Goal: Task Accomplishment & Management: Use online tool/utility

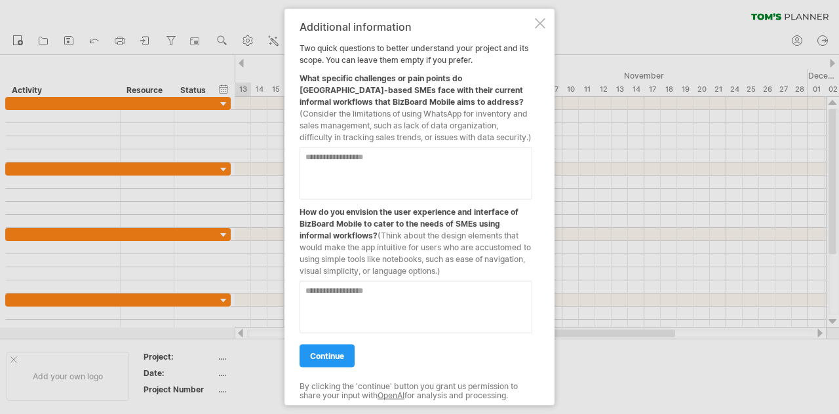
click at [347, 176] on textarea at bounding box center [416, 174] width 233 height 52
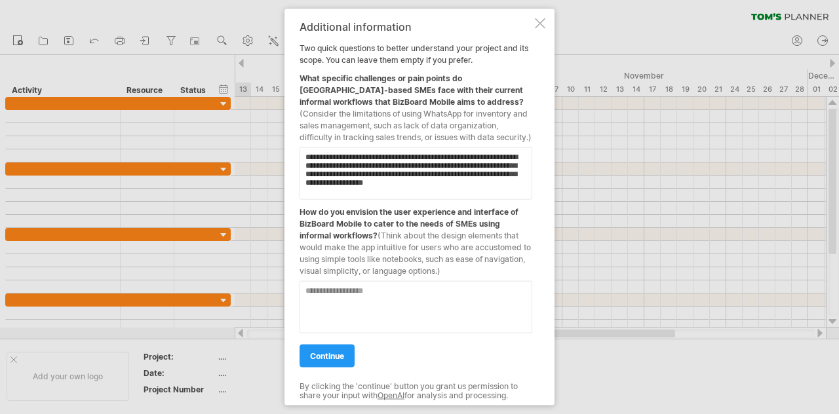
type textarea "**********"
click at [342, 313] on textarea at bounding box center [416, 307] width 233 height 52
click at [400, 292] on textarea "**********" at bounding box center [416, 307] width 233 height 52
click at [479, 306] on textarea "**********" at bounding box center [416, 307] width 233 height 52
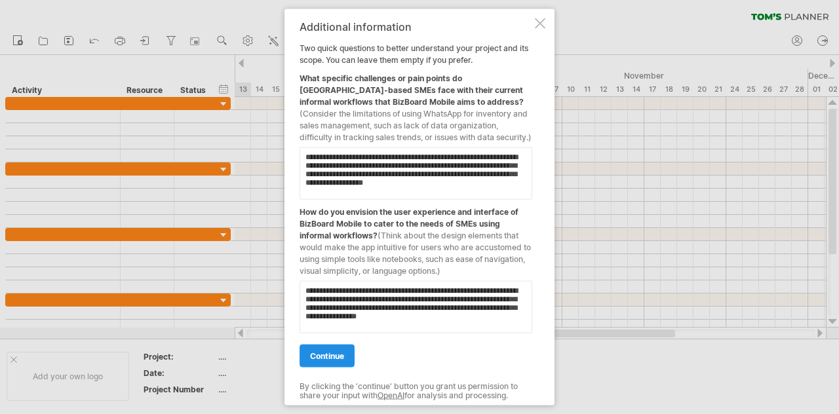
type textarea "**********"
click at [347, 349] on link "continue" at bounding box center [327, 356] width 55 height 23
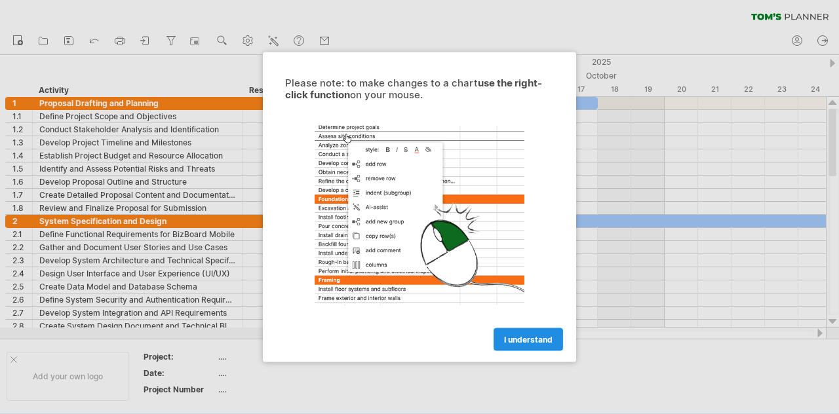
click at [526, 330] on link "I understand" at bounding box center [528, 339] width 69 height 23
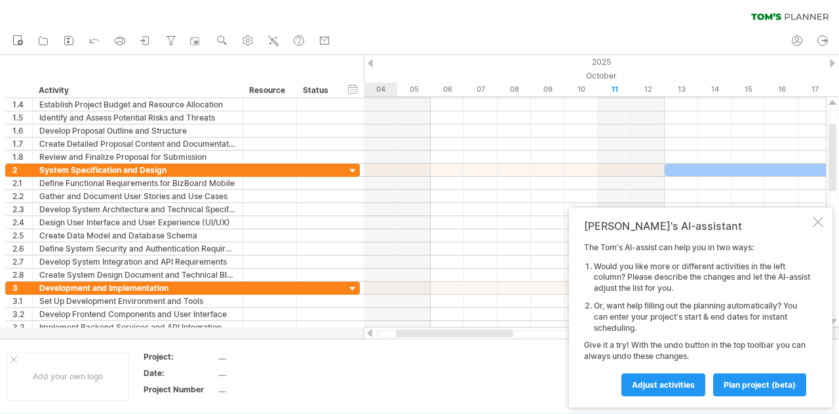
drag, startPoint x: 471, startPoint y: 330, endPoint x: 392, endPoint y: 338, distance: 79.7
click at [397, 339] on div "Trying to reach [DOMAIN_NAME] Connected again... 0% clear filter new 1" at bounding box center [419, 207] width 839 height 414
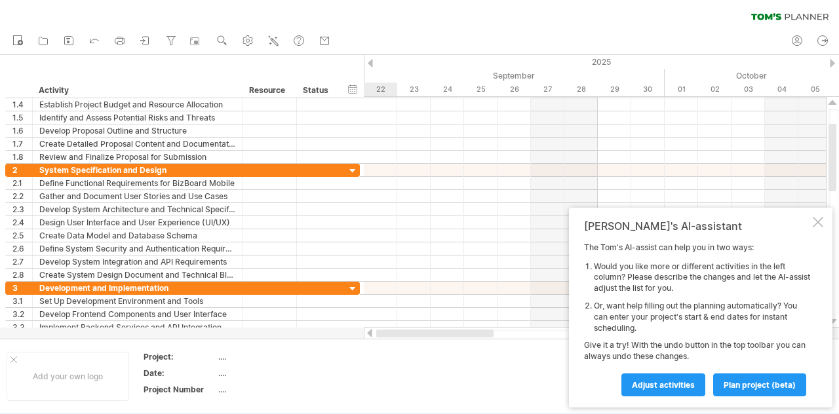
drag, startPoint x: 459, startPoint y: 332, endPoint x: 364, endPoint y: 339, distance: 94.6
click at [364, 339] on div "Trying to reach [DOMAIN_NAME] Connected again... 0% clear filter new 1" at bounding box center [419, 207] width 839 height 414
click at [218, 360] on div "...." at bounding box center [273, 356] width 110 height 11
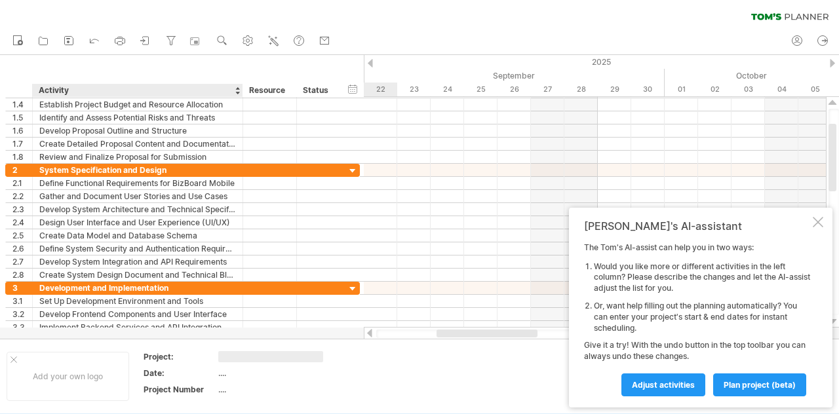
click at [227, 372] on div "...." at bounding box center [273, 373] width 110 height 11
click at [219, 355] on div "...." at bounding box center [273, 356] width 110 height 11
type input "**********"
click at [226, 374] on div "...." at bounding box center [273, 373] width 110 height 11
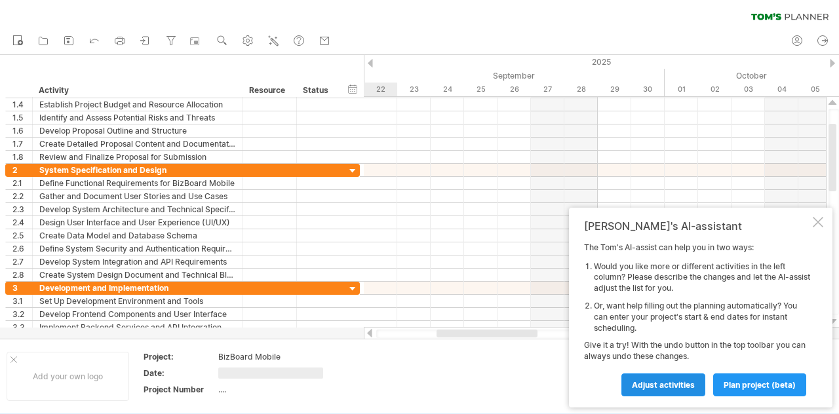
click at [656, 384] on span "Adjust activities" at bounding box center [663, 385] width 63 height 10
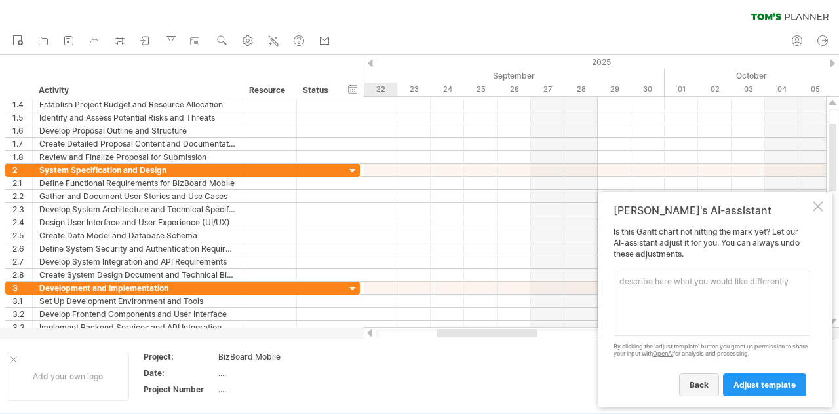
click at [688, 384] on link "back" at bounding box center [699, 385] width 40 height 23
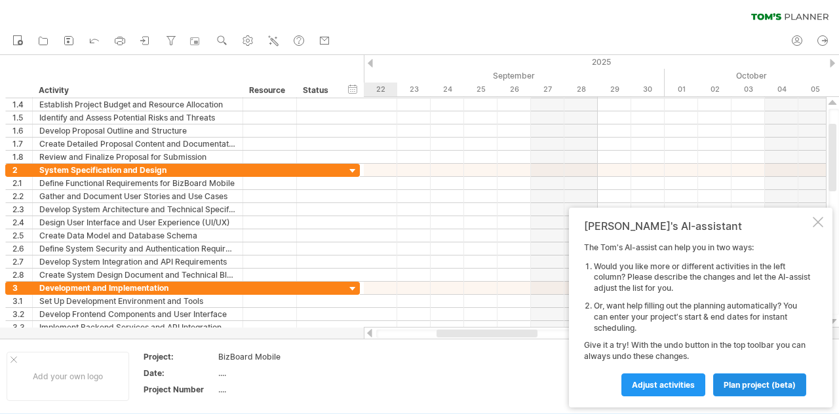
click at [751, 382] on span "plan project (beta)" at bounding box center [760, 385] width 72 height 10
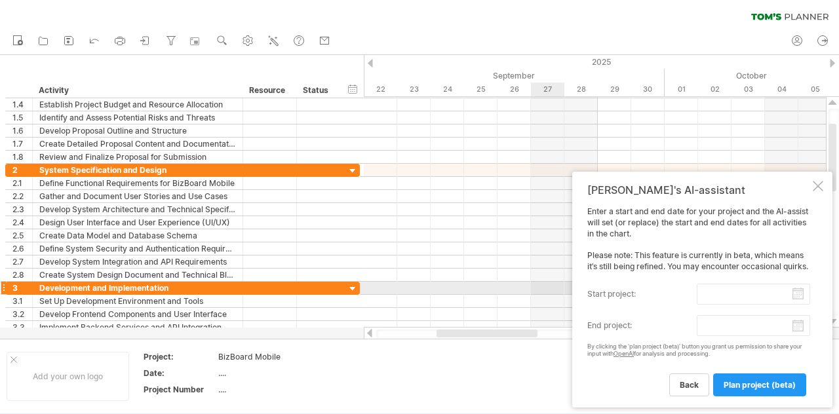
click at [800, 294] on input "start project:" at bounding box center [753, 294] width 113 height 21
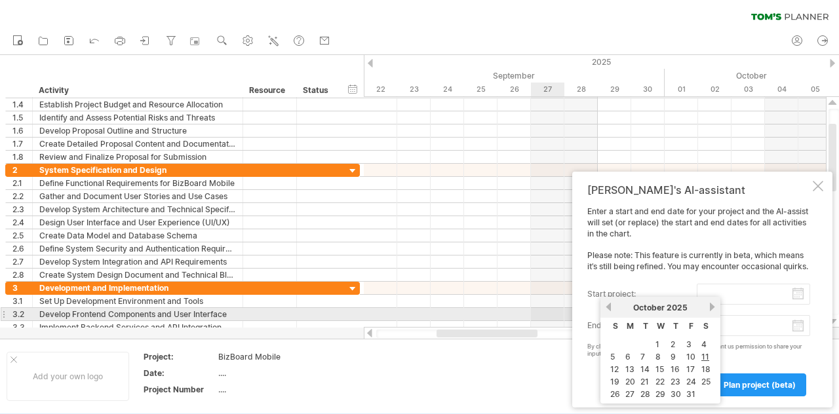
click at [607, 309] on link "previous" at bounding box center [609, 307] width 10 height 10
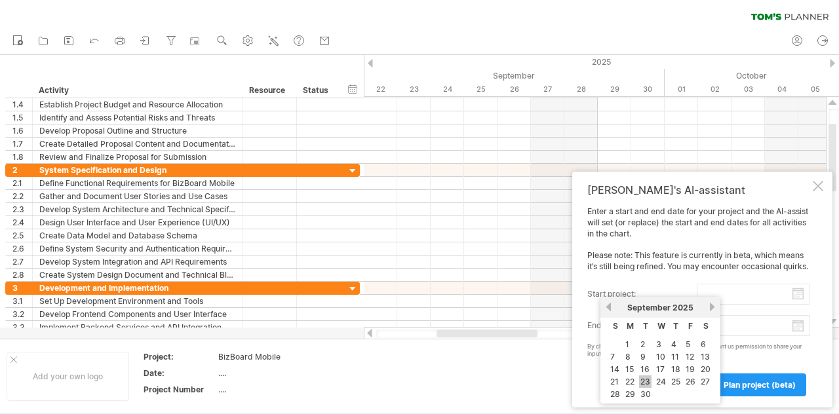
click at [646, 378] on link "23" at bounding box center [645, 382] width 12 height 12
type input "********"
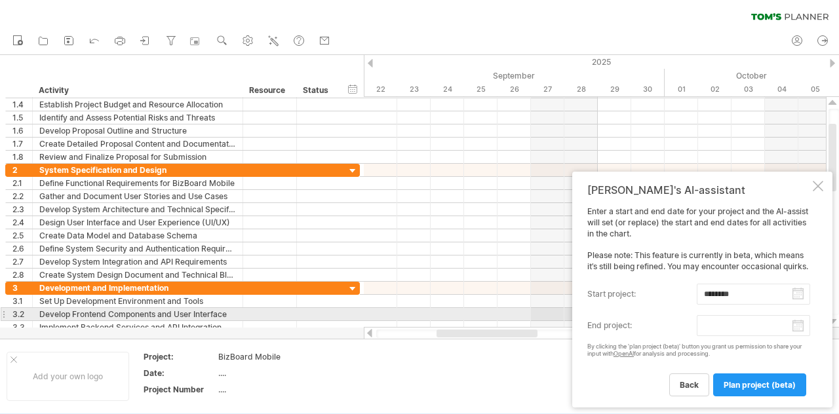
click at [796, 323] on body "progress(100%) Trying to reach [DOMAIN_NAME] Connected again... 0% clear filter…" at bounding box center [419, 208] width 839 height 417
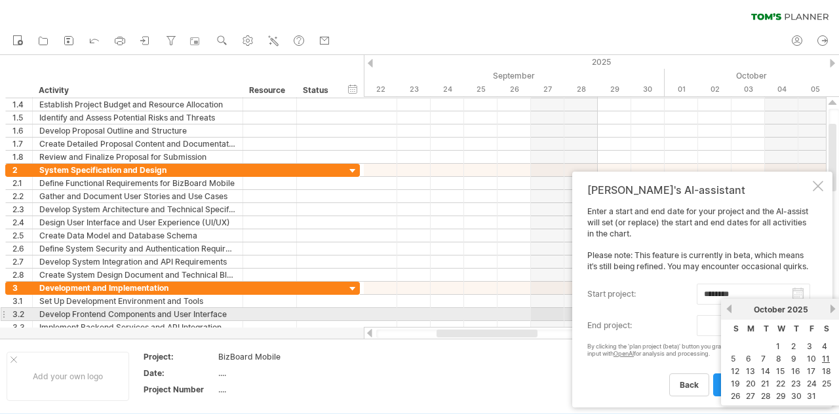
click at [829, 309] on link "next" at bounding box center [833, 309] width 10 height 10
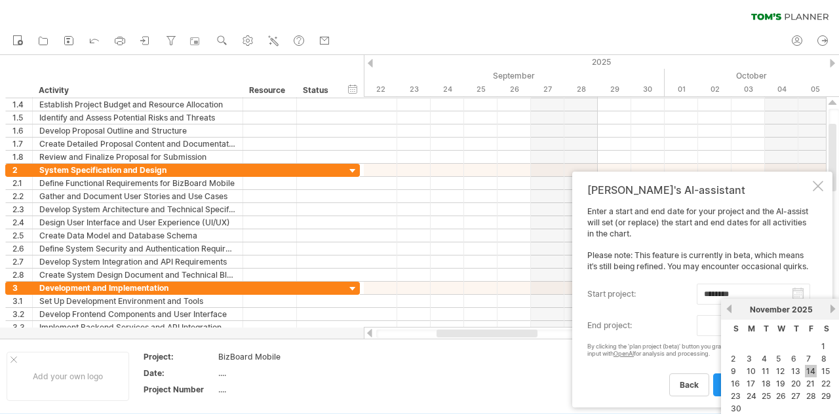
click at [810, 369] on link "14" at bounding box center [811, 371] width 12 height 12
type input "********"
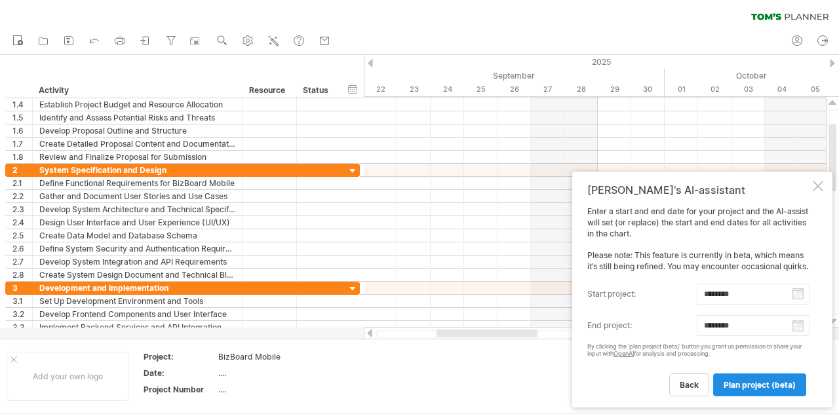
click at [762, 385] on span "plan project (beta)" at bounding box center [760, 385] width 72 height 10
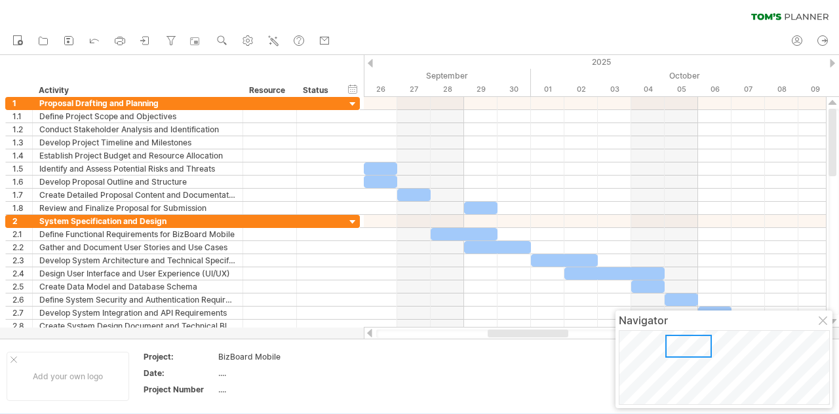
drag, startPoint x: 444, startPoint y: 334, endPoint x: 500, endPoint y: 341, distance: 56.2
click at [500, 341] on div "Trying to reach [DOMAIN_NAME] Connected again... 0% clear filter new 1" at bounding box center [419, 207] width 839 height 414
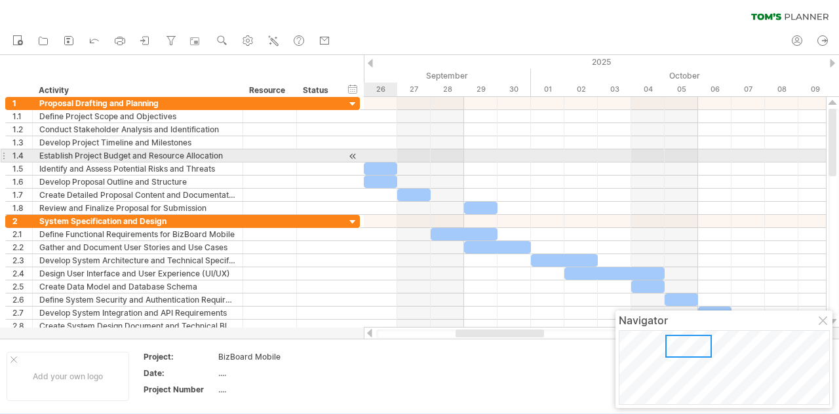
click at [351, 156] on div at bounding box center [353, 156] width 12 height 14
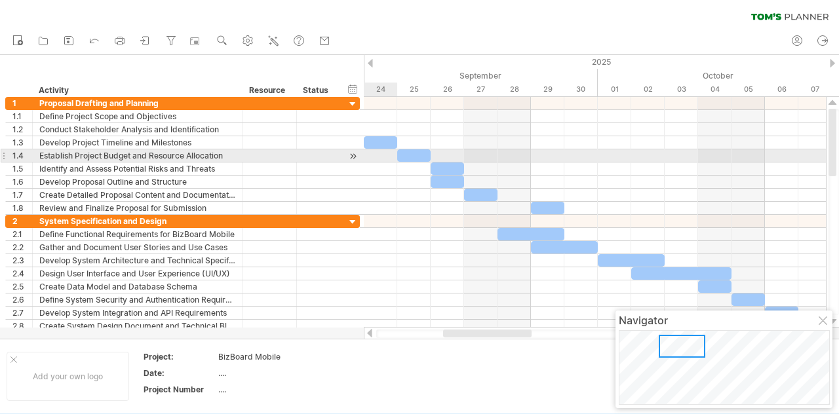
click at [350, 155] on div at bounding box center [353, 156] width 12 height 14
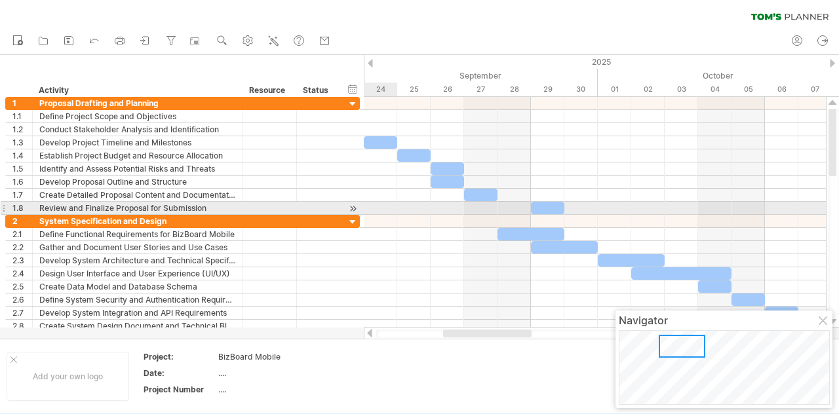
click at [376, 207] on div at bounding box center [595, 208] width 462 height 13
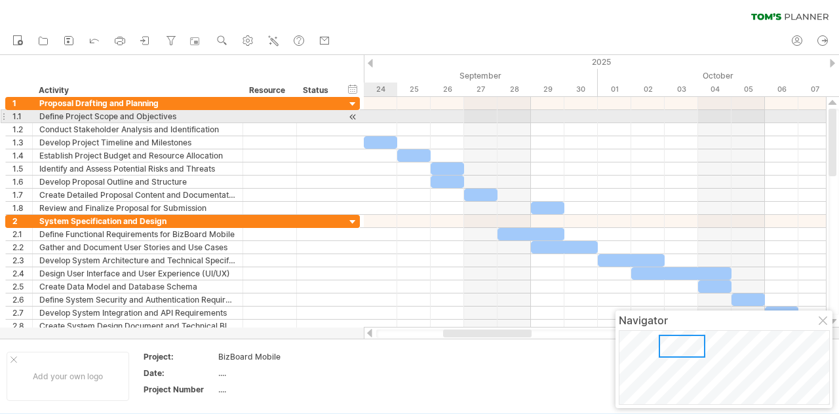
click at [380, 115] on div at bounding box center [595, 116] width 462 height 13
click at [402, 126] on div "add time block" at bounding box center [431, 131] width 90 height 21
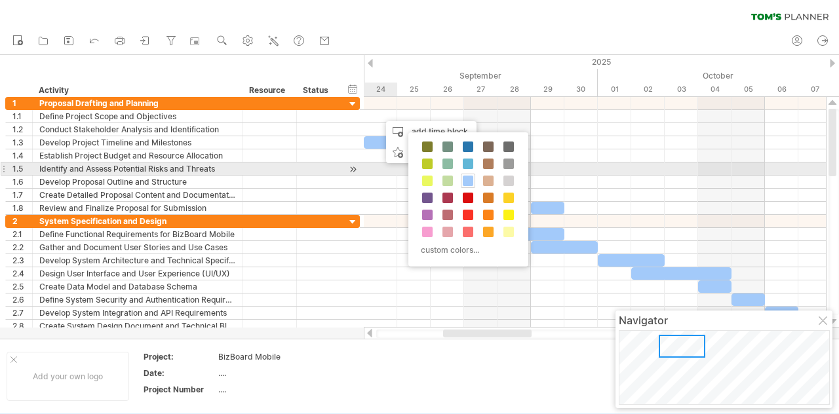
click at [464, 179] on span at bounding box center [468, 181] width 10 height 10
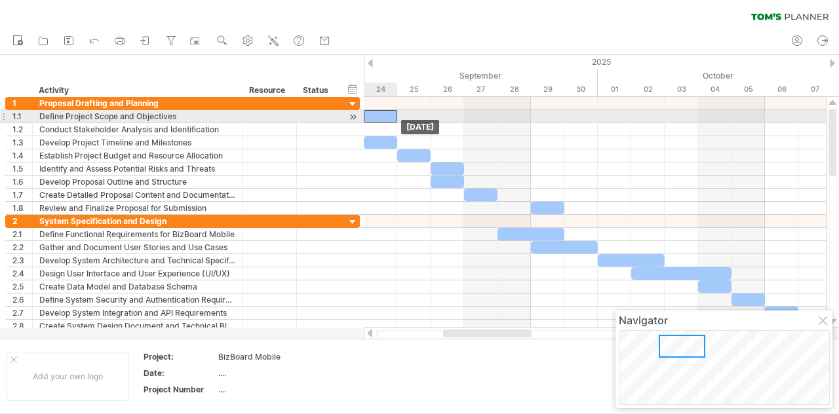
drag, startPoint x: 390, startPoint y: 114, endPoint x: 376, endPoint y: 113, distance: 14.4
click at [376, 113] on div at bounding box center [380, 116] width 33 height 12
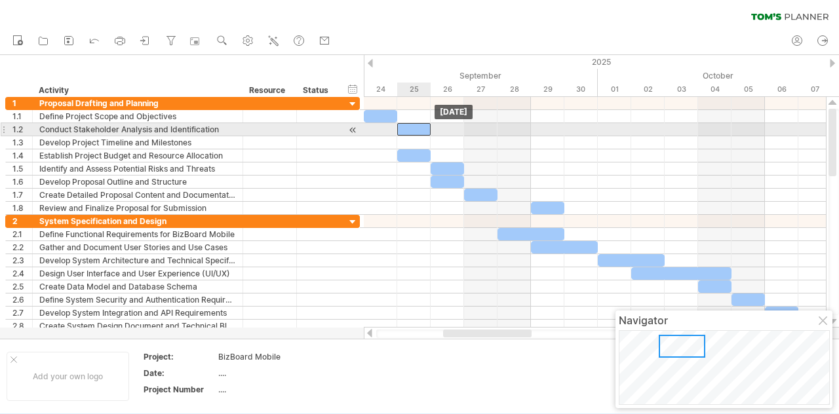
drag, startPoint x: 387, startPoint y: 141, endPoint x: 414, endPoint y: 130, distance: 29.7
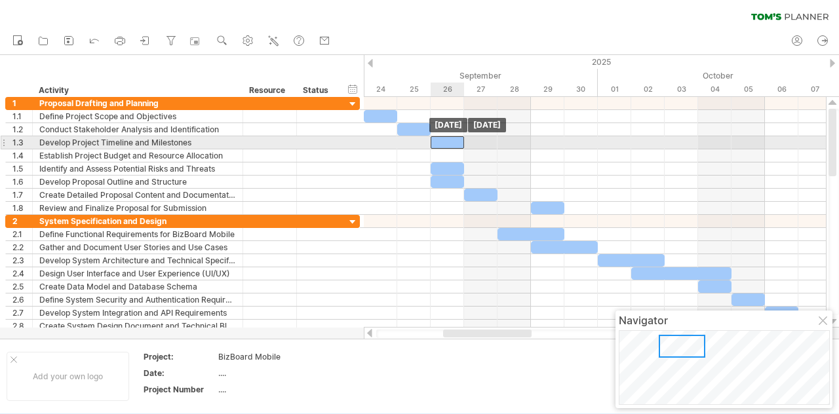
drag, startPoint x: 418, startPoint y: 152, endPoint x: 446, endPoint y: 144, distance: 29.4
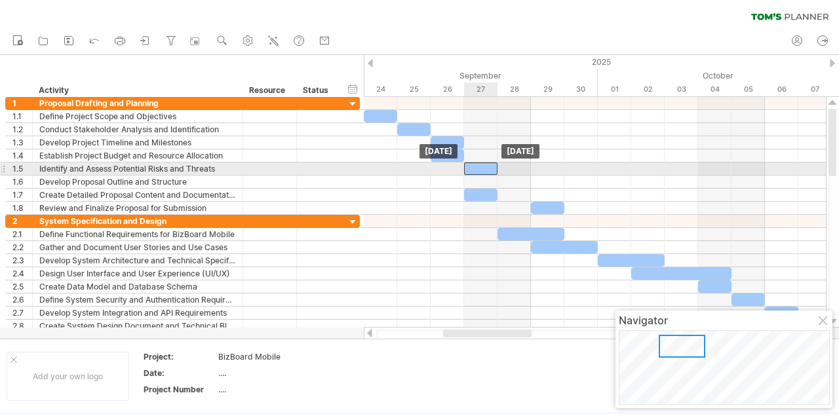
drag, startPoint x: 453, startPoint y: 178, endPoint x: 481, endPoint y: 170, distance: 29.4
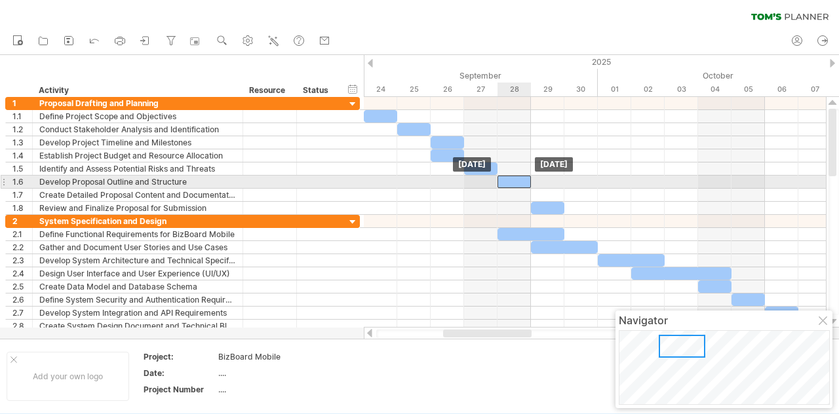
drag, startPoint x: 476, startPoint y: 193, endPoint x: 509, endPoint y: 180, distance: 35.9
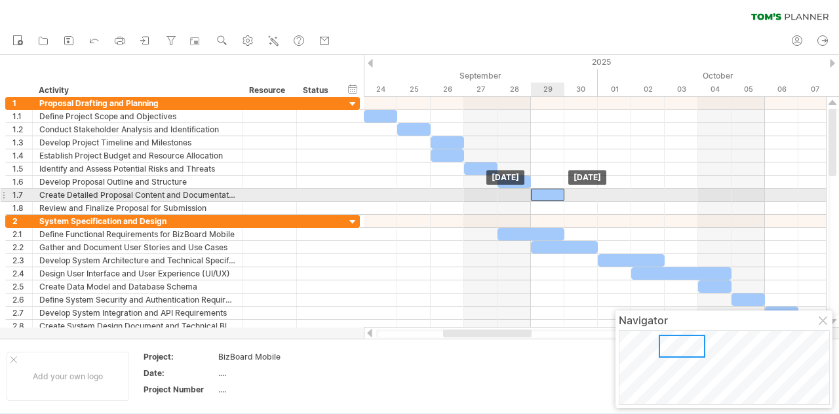
drag, startPoint x: 544, startPoint y: 205, endPoint x: 544, endPoint y: 196, distance: 9.2
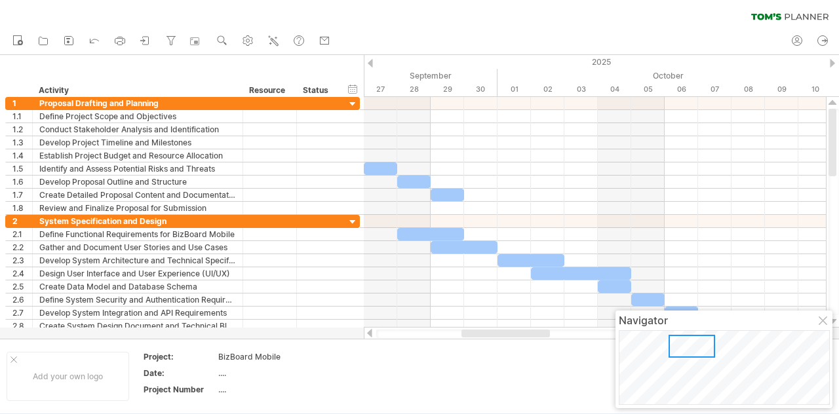
drag, startPoint x: 481, startPoint y: 336, endPoint x: 500, endPoint y: 339, distance: 18.6
click at [500, 339] on div "Trying to reach [DOMAIN_NAME] Connected again... 0% clear filter new 1" at bounding box center [419, 207] width 839 height 414
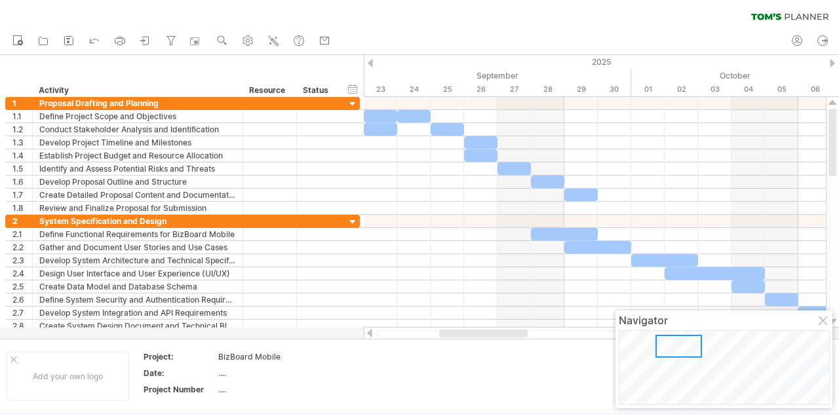
drag, startPoint x: 498, startPoint y: 334, endPoint x: 410, endPoint y: 338, distance: 87.3
click at [410, 338] on div at bounding box center [595, 333] width 463 height 13
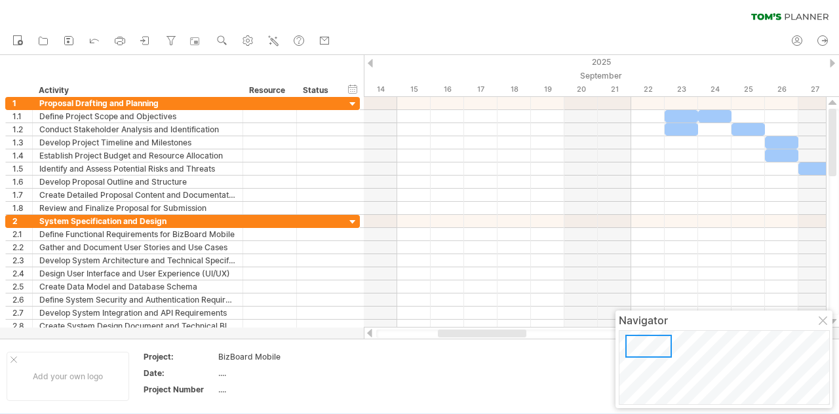
drag, startPoint x: 448, startPoint y: 335, endPoint x: 462, endPoint y: 341, distance: 15.0
click at [462, 341] on div "Trying to reach [DOMAIN_NAME] Connected again... 0% clear filter new 1" at bounding box center [419, 207] width 839 height 414
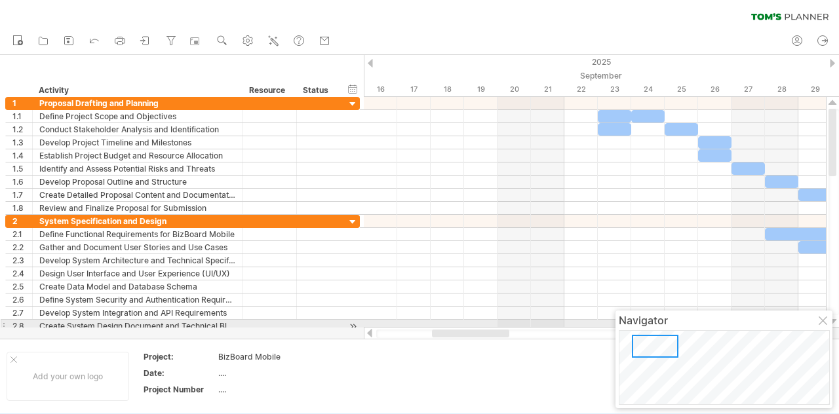
click at [822, 325] on div at bounding box center [824, 322] width 10 height 10
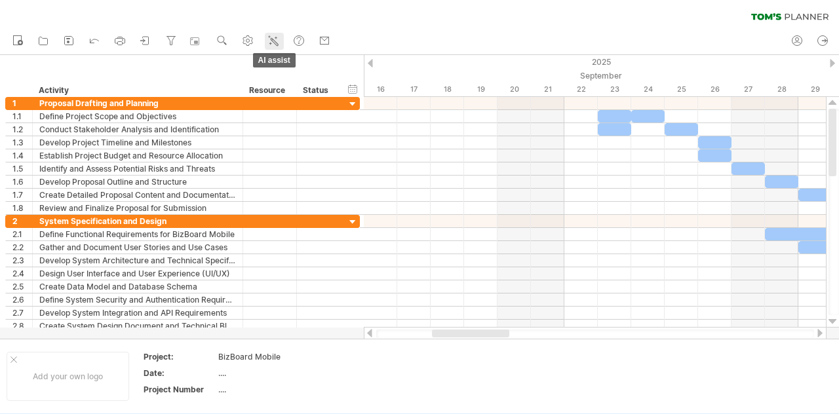
click at [273, 40] on icon at bounding box center [273, 40] width 13 height 13
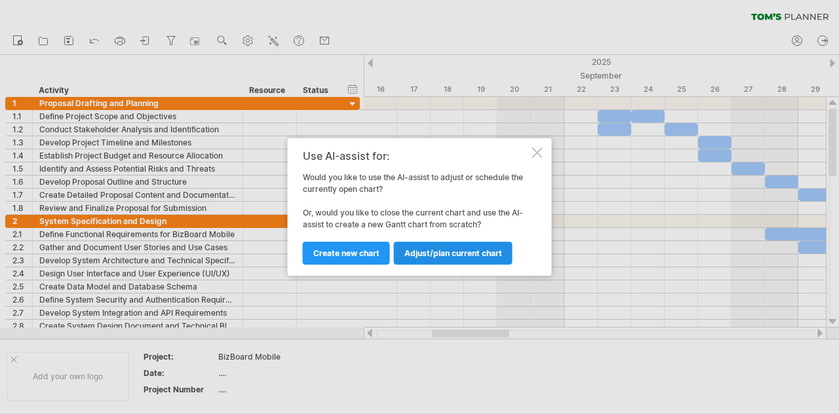
click at [421, 252] on span "Adjust/plan current chart" at bounding box center [453, 253] width 98 height 10
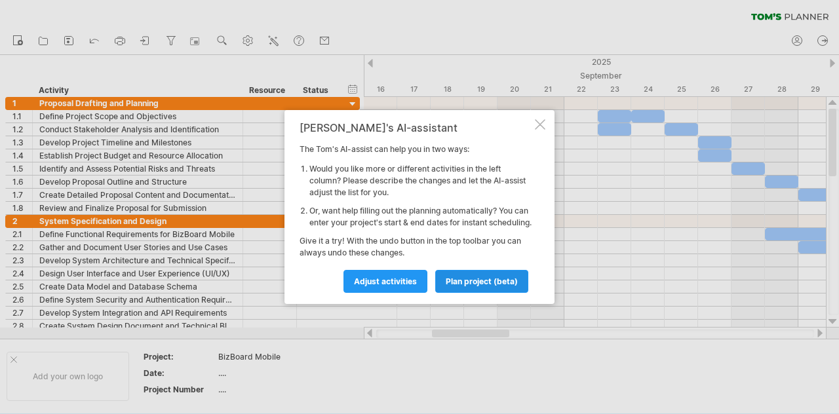
click at [477, 286] on span "plan project (beta)" at bounding box center [482, 282] width 72 height 10
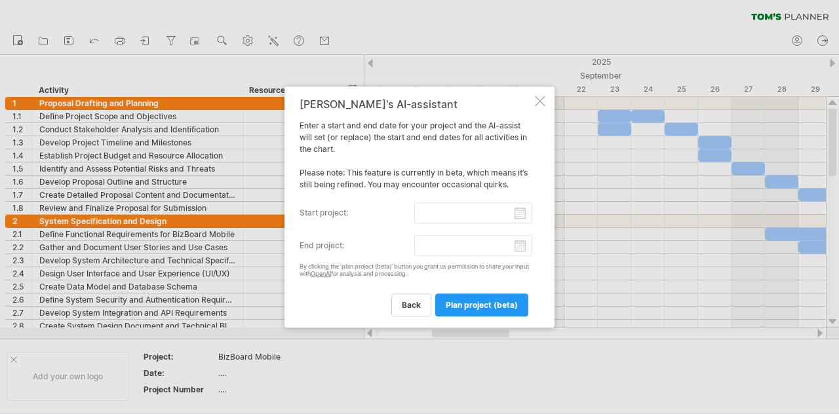
click at [523, 211] on input "start project:" at bounding box center [473, 213] width 119 height 21
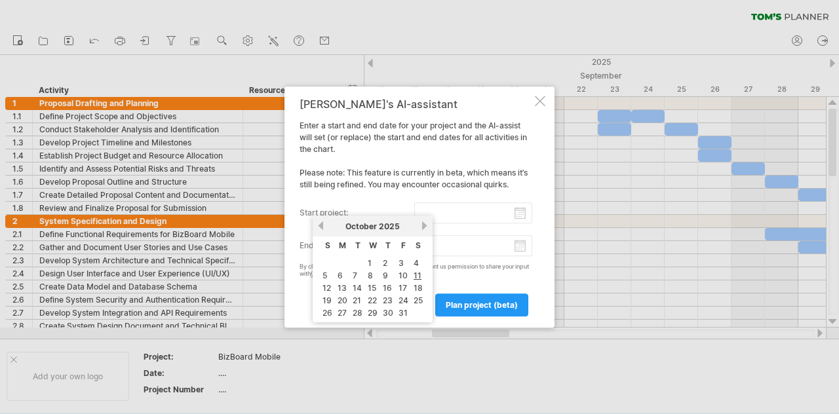
click at [323, 224] on link "previous" at bounding box center [321, 226] width 10 height 10
drag, startPoint x: 362, startPoint y: 310, endPoint x: 369, endPoint y: 303, distance: 10.2
click at [362, 310] on link "30" at bounding box center [357, 313] width 13 height 12
type input "********"
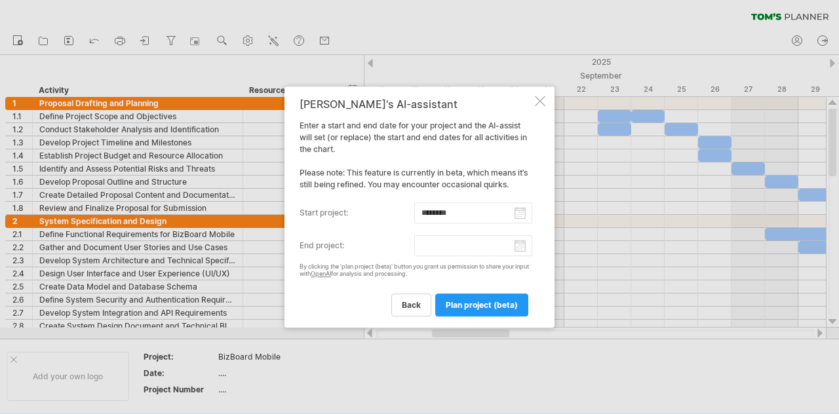
drag, startPoint x: 475, startPoint y: 250, endPoint x: 495, endPoint y: 248, distance: 20.4
click at [475, 250] on input "end project:" at bounding box center [473, 245] width 119 height 21
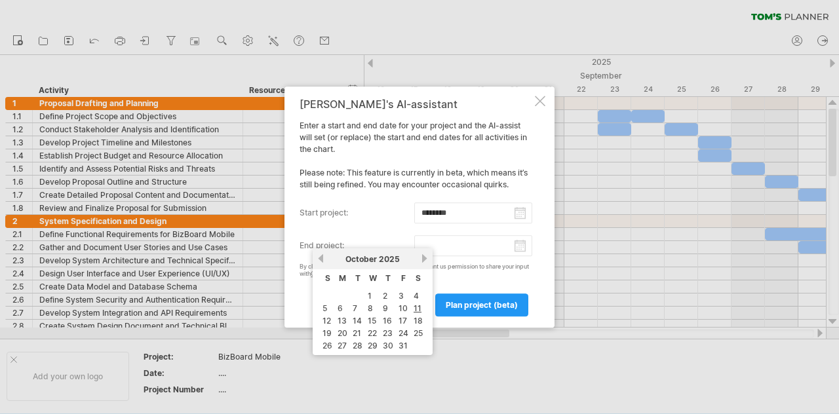
click at [521, 246] on input "end project:" at bounding box center [473, 245] width 119 height 21
click at [425, 256] on link "next" at bounding box center [425, 259] width 10 height 10
click at [397, 318] on link "14" at bounding box center [403, 321] width 12 height 12
type input "********"
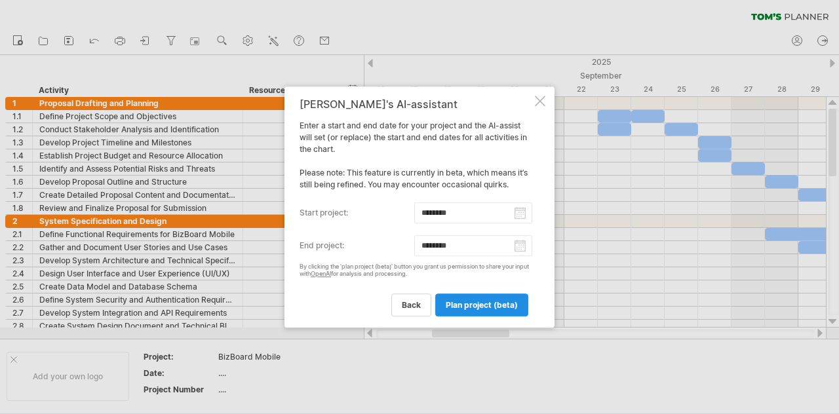
click at [468, 307] on span "plan project (beta)" at bounding box center [482, 305] width 72 height 10
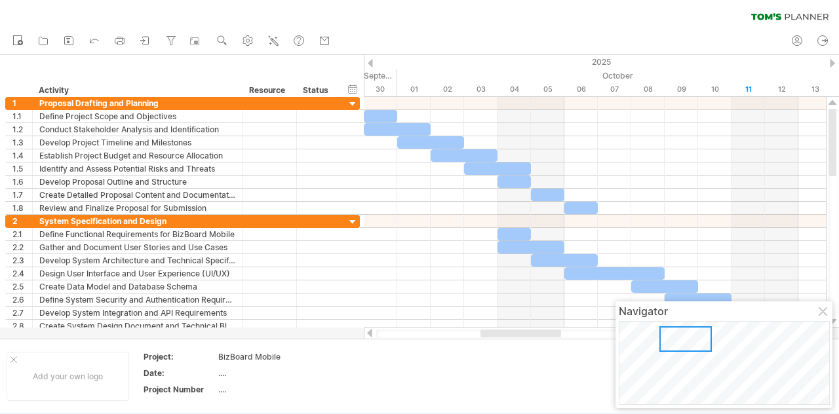
drag, startPoint x: 462, startPoint y: 331, endPoint x: 505, endPoint y: 345, distance: 45.4
click at [505, 345] on div "Trying to reach [DOMAIN_NAME] Connected again... 0% clear filter new 1" at bounding box center [419, 207] width 839 height 414
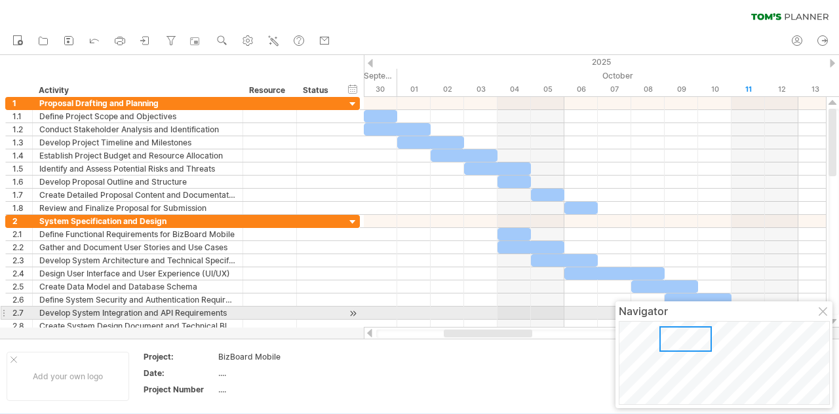
click at [825, 313] on div at bounding box center [824, 312] width 10 height 10
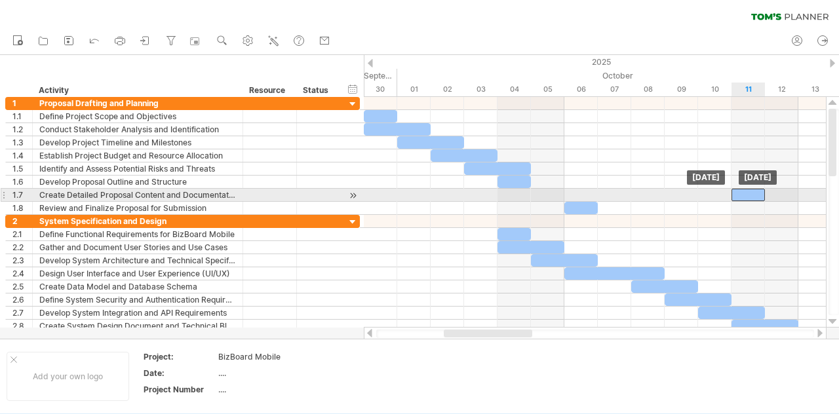
drag, startPoint x: 544, startPoint y: 193, endPoint x: 743, endPoint y: 190, distance: 199.3
click at [743, 190] on div at bounding box center [748, 195] width 33 height 12
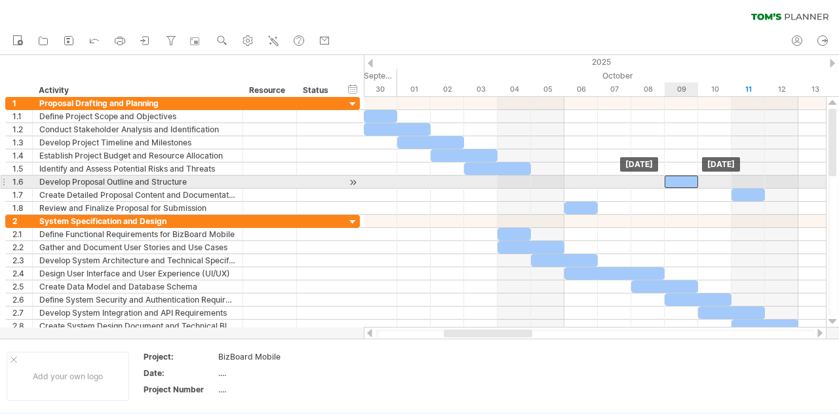
drag, startPoint x: 528, startPoint y: 180, endPoint x: 680, endPoint y: 180, distance: 152.7
click at [680, 180] on div at bounding box center [681, 182] width 33 height 12
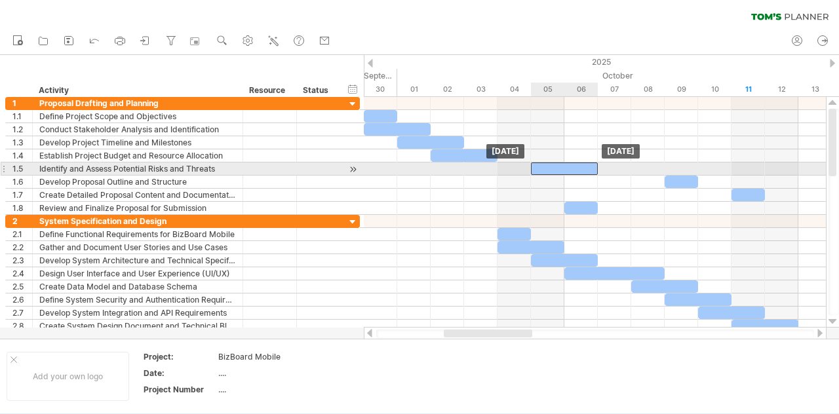
drag, startPoint x: 484, startPoint y: 168, endPoint x: 553, endPoint y: 165, distance: 69.6
click at [553, 165] on div at bounding box center [564, 169] width 67 height 12
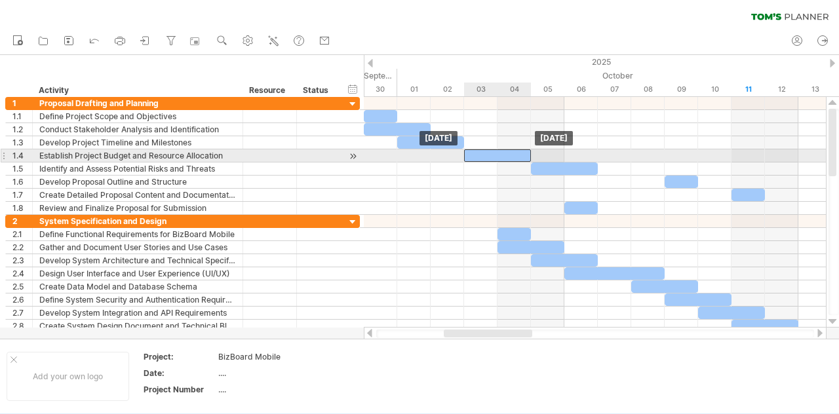
drag, startPoint x: 480, startPoint y: 151, endPoint x: 496, endPoint y: 151, distance: 15.7
click at [496, 151] on div at bounding box center [497, 155] width 67 height 12
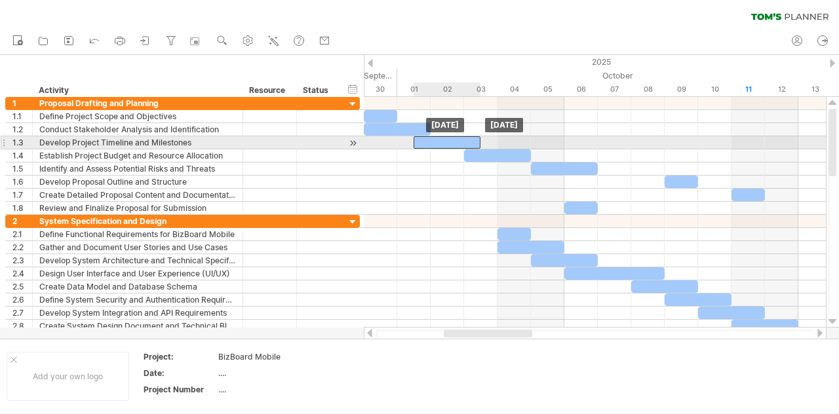
drag, startPoint x: 417, startPoint y: 140, endPoint x: 431, endPoint y: 142, distance: 14.6
click at [431, 142] on div at bounding box center [447, 142] width 67 height 12
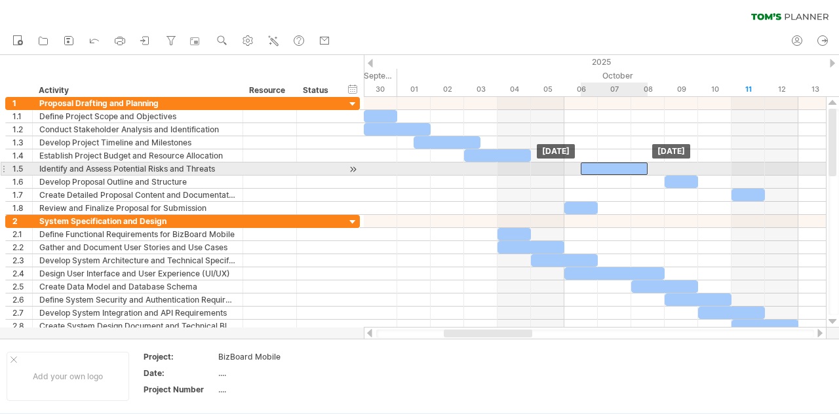
drag, startPoint x: 576, startPoint y: 171, endPoint x: 624, endPoint y: 172, distance: 48.5
click at [624, 172] on div at bounding box center [614, 169] width 67 height 12
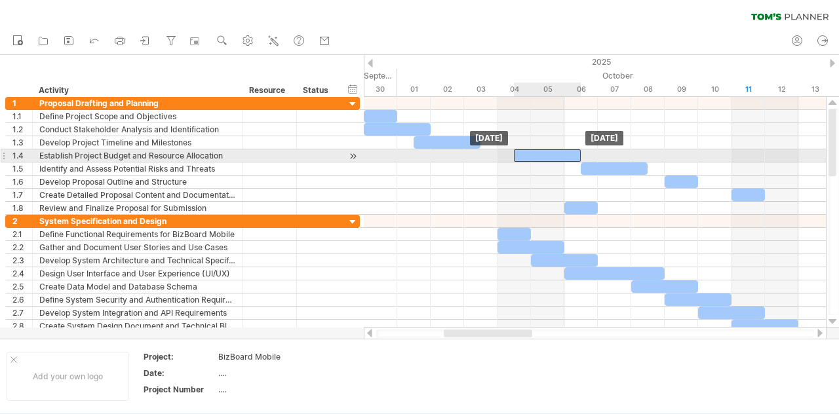
drag, startPoint x: 496, startPoint y: 155, endPoint x: 550, endPoint y: 159, distance: 54.6
click at [550, 159] on div at bounding box center [547, 155] width 67 height 12
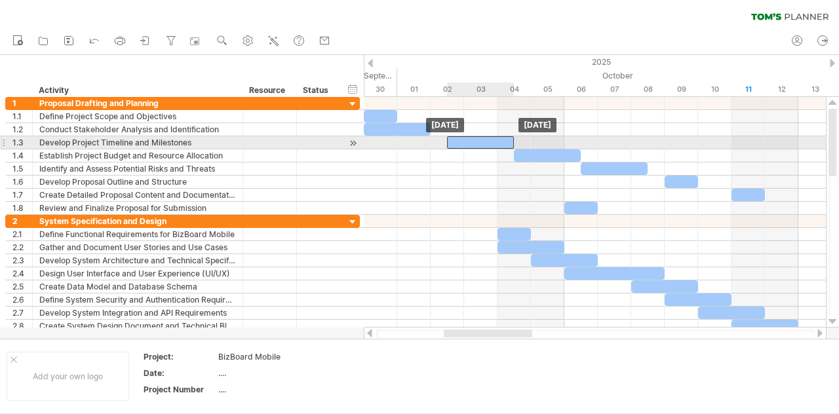
drag, startPoint x: 450, startPoint y: 136, endPoint x: 478, endPoint y: 138, distance: 28.3
click at [478, 138] on div at bounding box center [480, 142] width 67 height 12
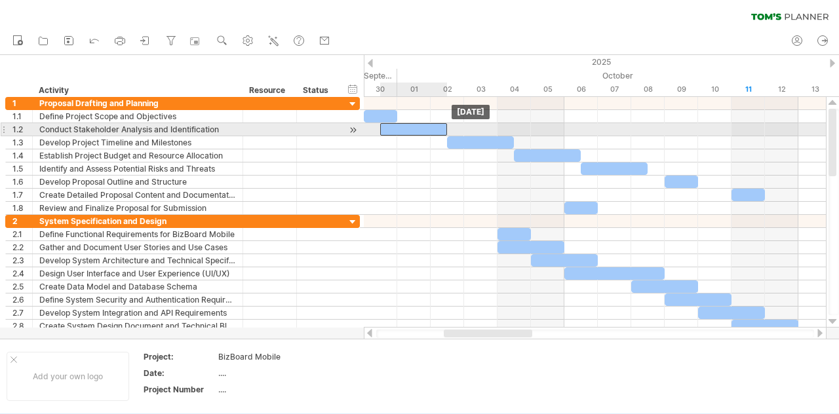
drag, startPoint x: 409, startPoint y: 129, endPoint x: 425, endPoint y: 132, distance: 16.0
click at [425, 132] on div at bounding box center [413, 129] width 67 height 12
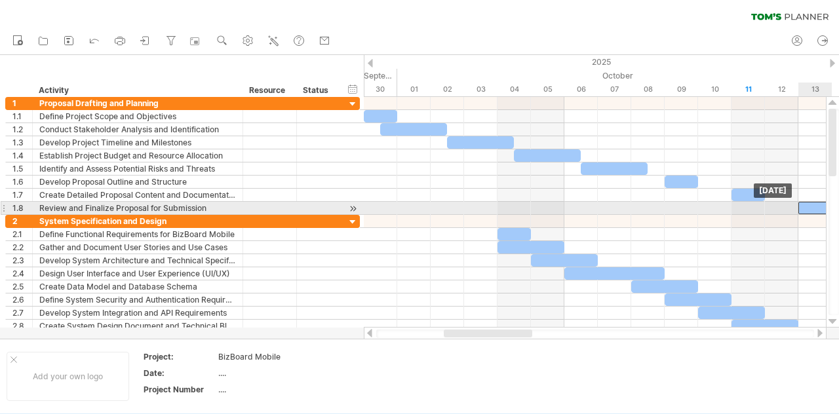
drag, startPoint x: 580, startPoint y: 203, endPoint x: 810, endPoint y: 208, distance: 230.1
click at [810, 208] on div at bounding box center [814, 208] width 33 height 12
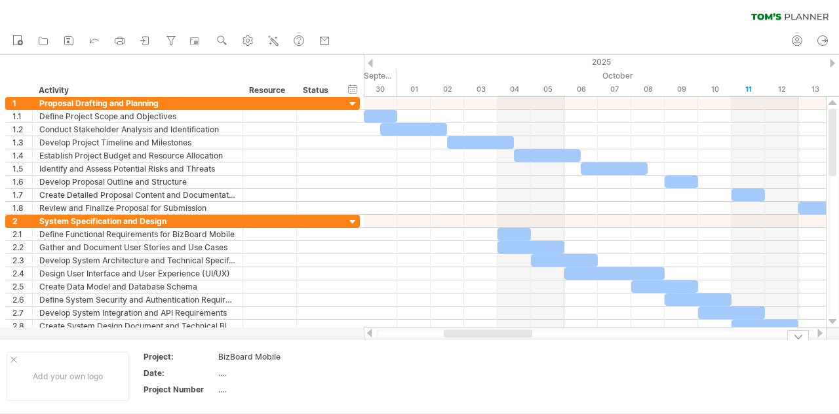
click at [489, 359] on td at bounding box center [493, 376] width 104 height 50
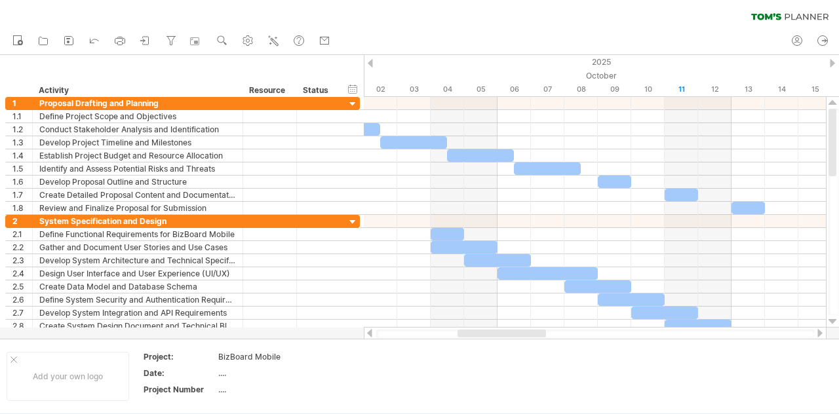
drag, startPoint x: 479, startPoint y: 332, endPoint x: 493, endPoint y: 335, distance: 14.7
click at [493, 335] on div at bounding box center [502, 334] width 89 height 8
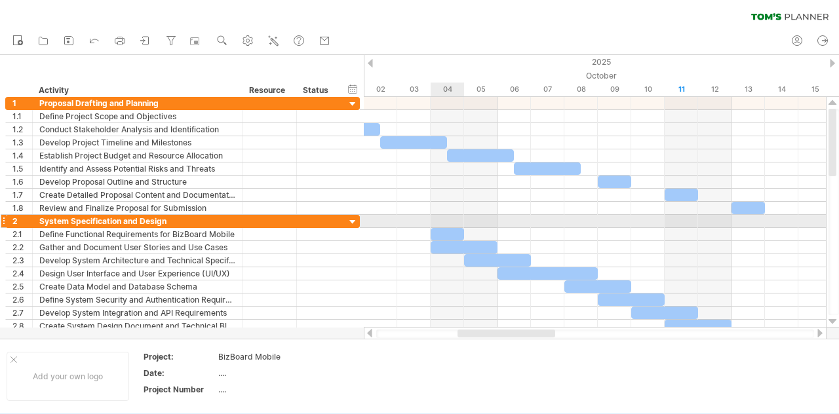
click at [442, 228] on div at bounding box center [447, 234] width 33 height 12
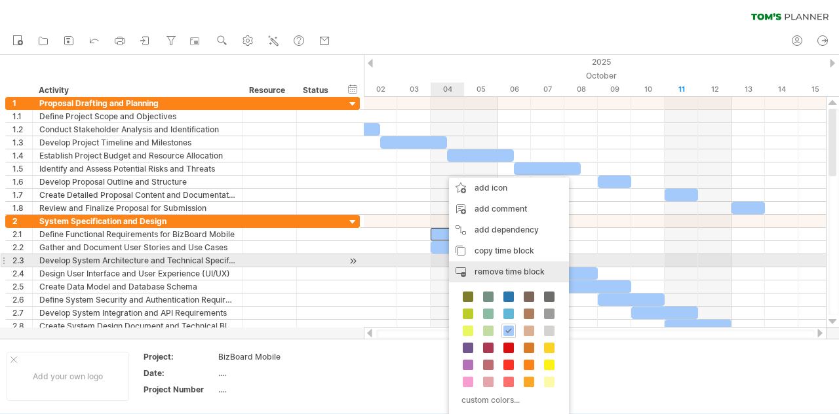
click at [484, 270] on span "remove time block" at bounding box center [510, 272] width 70 height 10
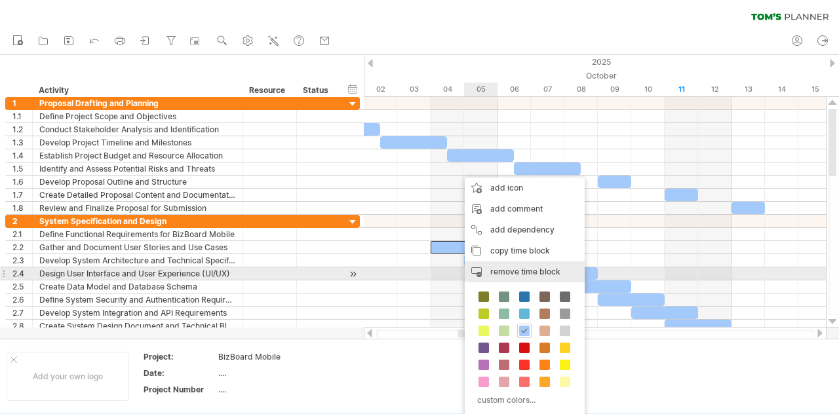
click at [497, 274] on span "remove time block" at bounding box center [525, 272] width 70 height 10
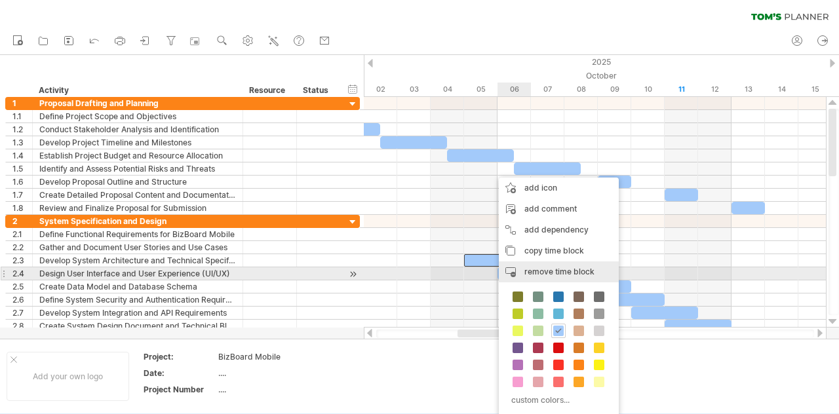
click at [524, 272] on span "remove time block" at bounding box center [559, 272] width 70 height 10
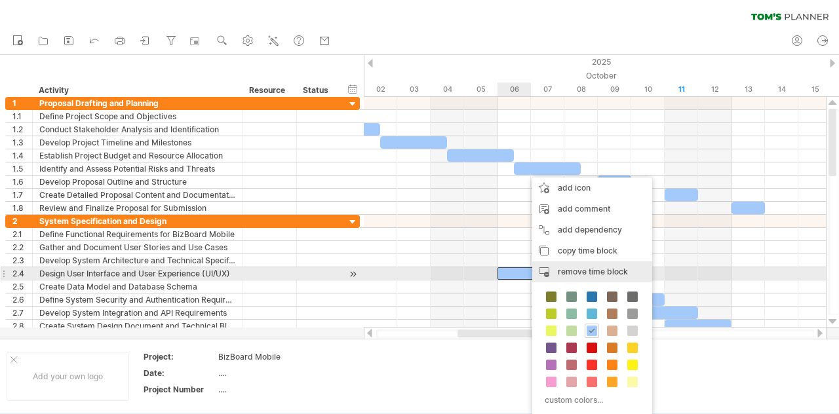
click at [564, 273] on span "remove time block" at bounding box center [593, 272] width 70 height 10
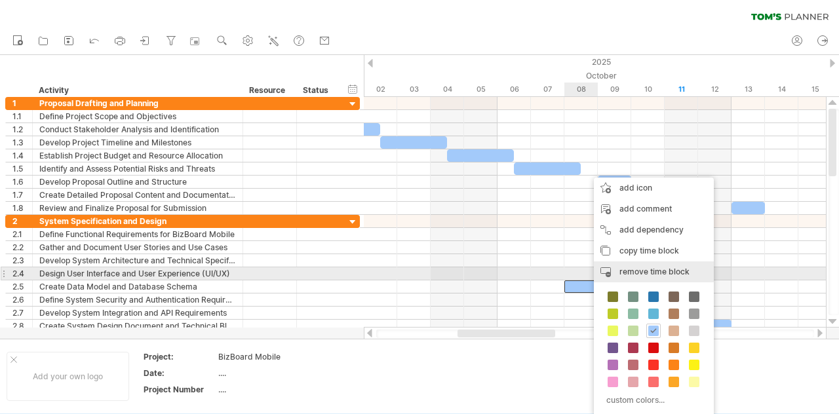
click at [624, 276] on span "remove time block" at bounding box center [655, 272] width 70 height 10
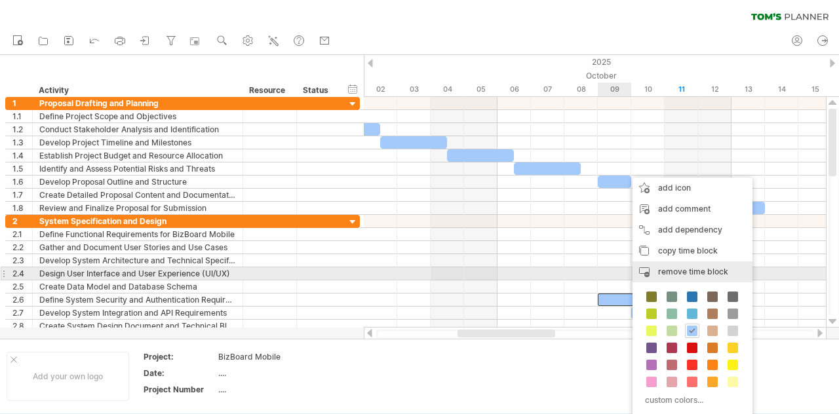
click at [663, 275] on span "remove time block" at bounding box center [693, 272] width 70 height 10
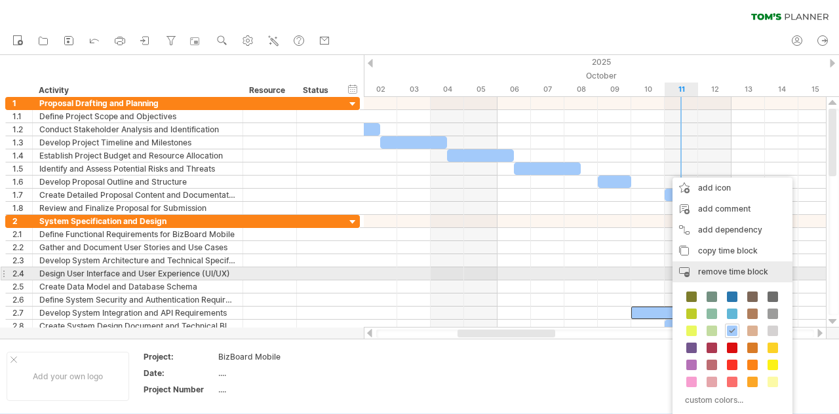
click at [711, 269] on span "remove time block" at bounding box center [733, 272] width 70 height 10
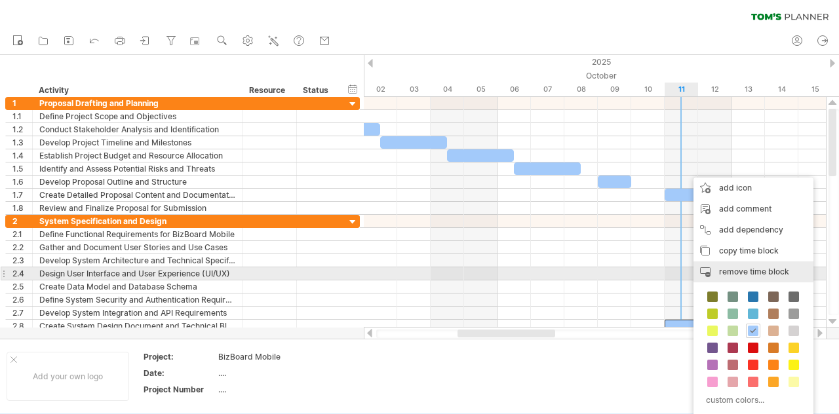
click at [712, 273] on div "remove time block remove selected items" at bounding box center [754, 272] width 120 height 21
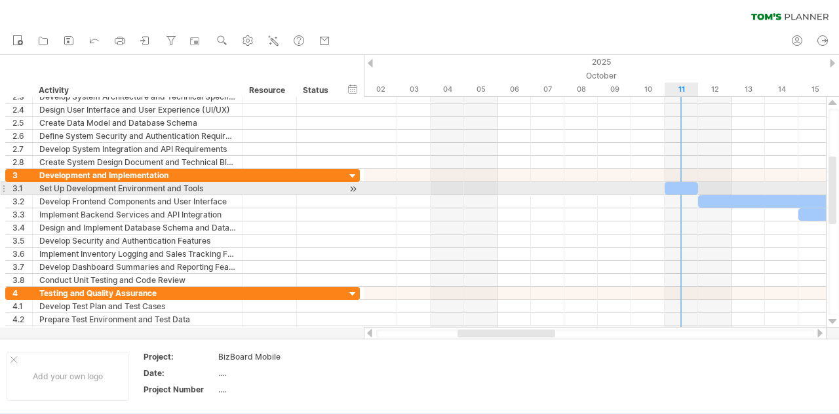
click at [670, 189] on div at bounding box center [681, 188] width 33 height 12
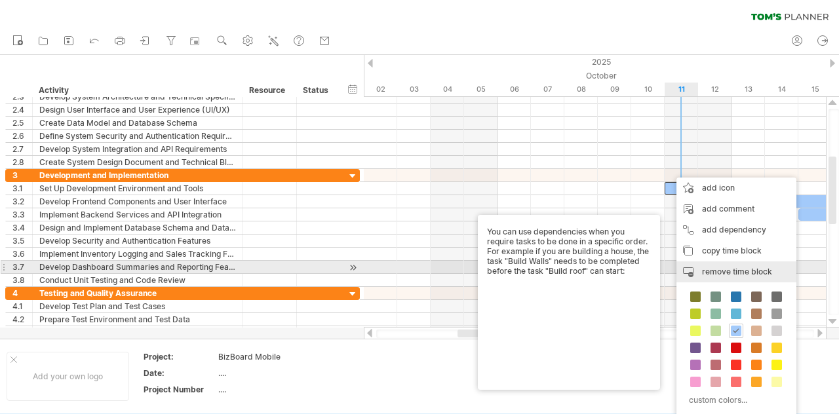
click at [715, 278] on div "remove time block remove selected items" at bounding box center [737, 272] width 120 height 21
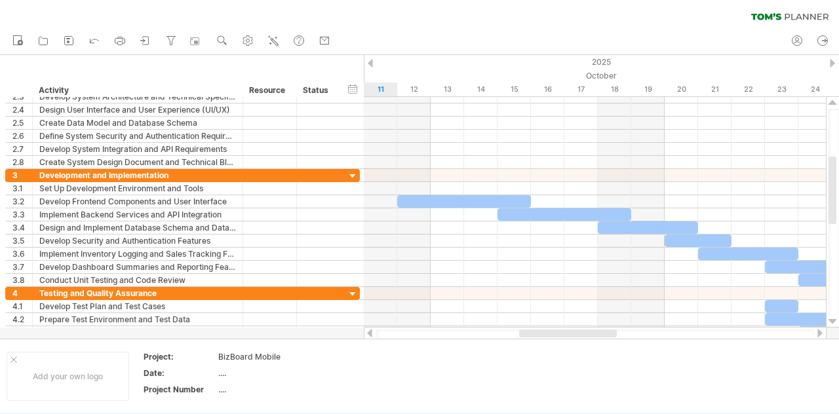
drag, startPoint x: 507, startPoint y: 332, endPoint x: 561, endPoint y: 334, distance: 53.8
click at [562, 335] on div at bounding box center [568, 334] width 98 height 8
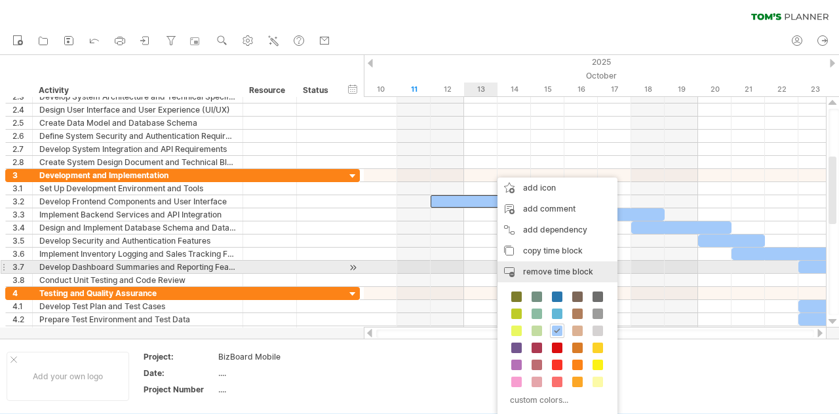
click at [558, 273] on span "remove time block" at bounding box center [558, 272] width 70 height 10
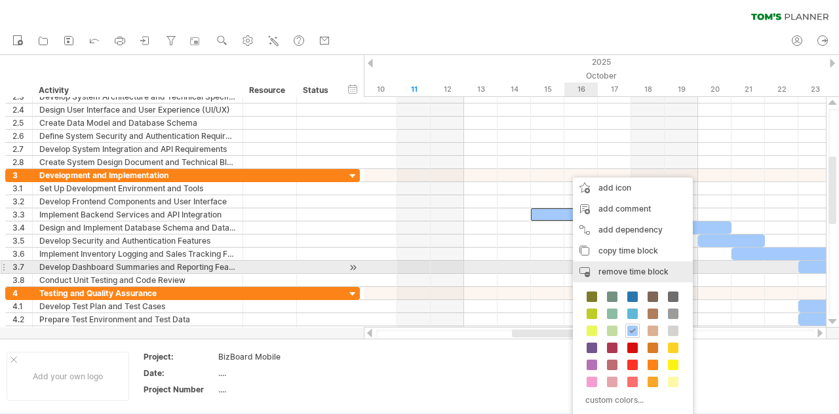
click at [610, 267] on span "remove time block" at bounding box center [634, 272] width 70 height 10
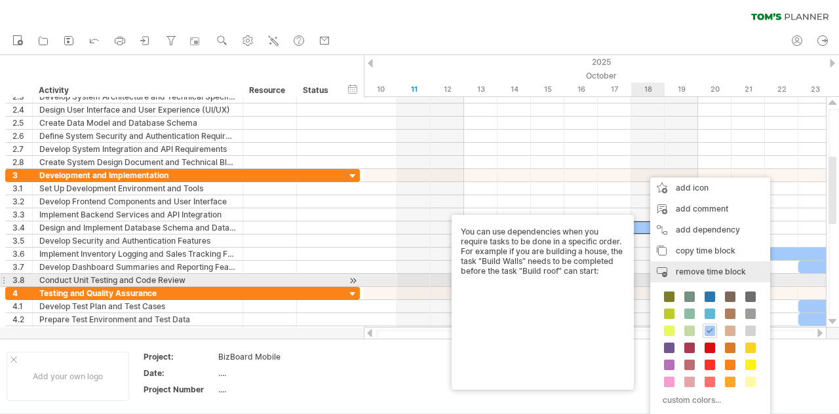
click at [678, 275] on span "remove time block" at bounding box center [711, 272] width 70 height 10
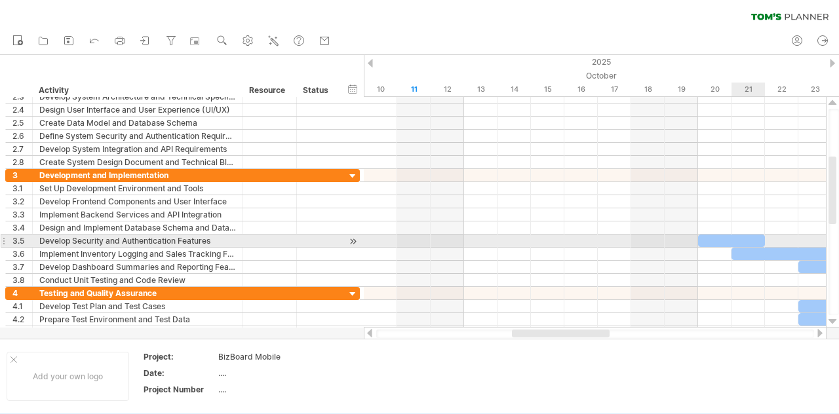
click at [736, 240] on div at bounding box center [731, 241] width 67 height 12
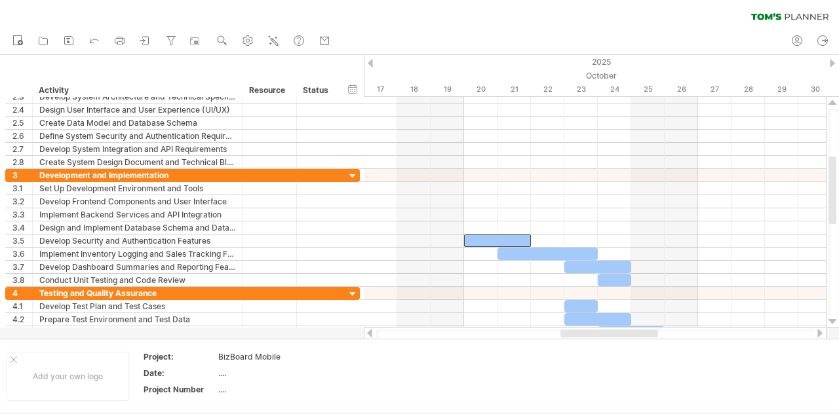
drag, startPoint x: 578, startPoint y: 333, endPoint x: 627, endPoint y: 336, distance: 48.6
click at [627, 336] on div at bounding box center [610, 334] width 98 height 8
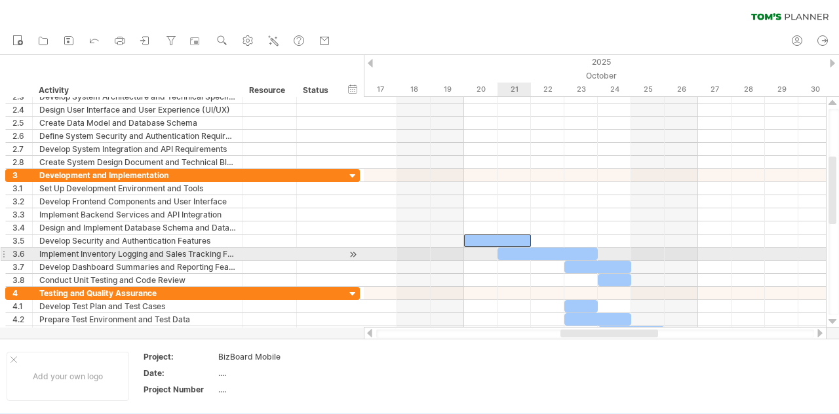
click at [469, 278] on div at bounding box center [595, 280] width 462 height 13
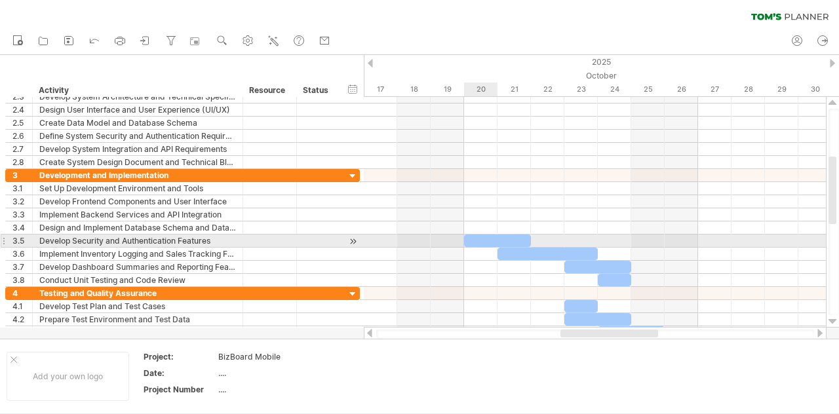
click at [487, 238] on div at bounding box center [497, 241] width 67 height 12
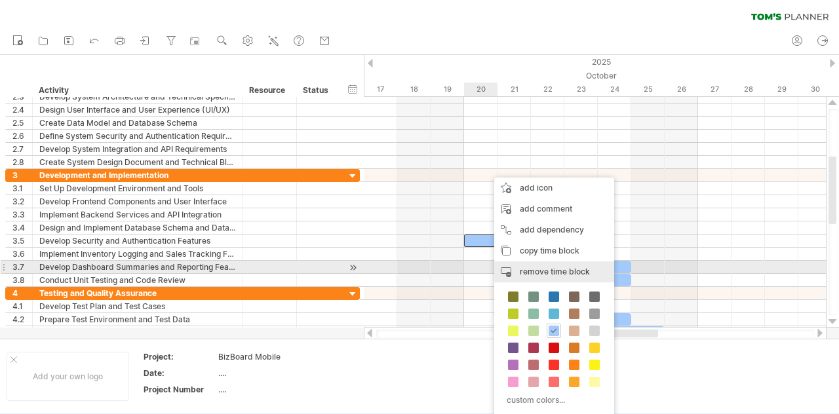
click at [531, 269] on span "remove time block" at bounding box center [555, 272] width 70 height 10
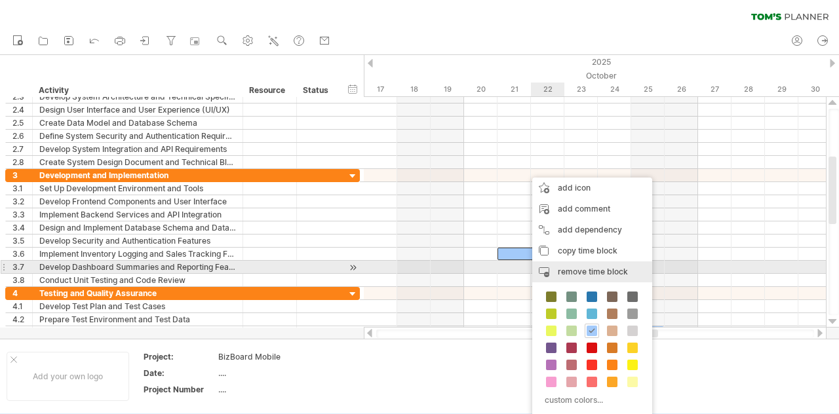
click at [573, 271] on span "remove time block" at bounding box center [593, 272] width 70 height 10
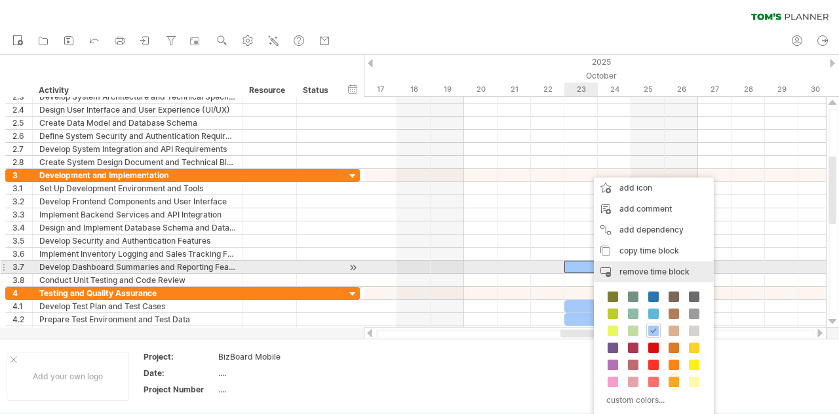
click at [610, 272] on div "remove time block remove selected items" at bounding box center [654, 272] width 120 height 21
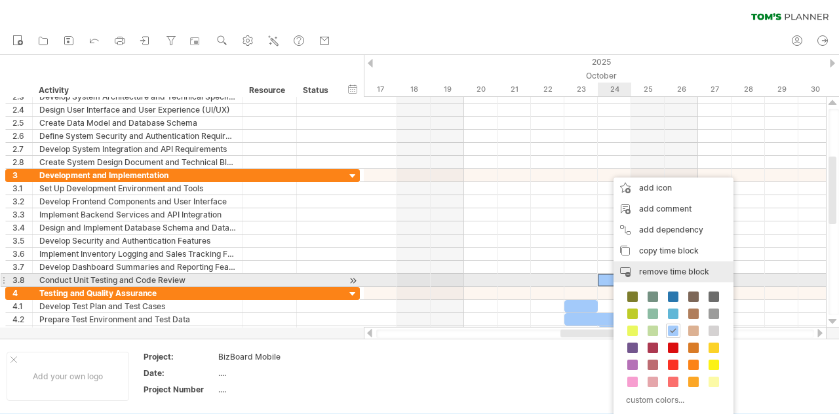
click at [635, 275] on div "remove time block remove selected items" at bounding box center [674, 272] width 120 height 21
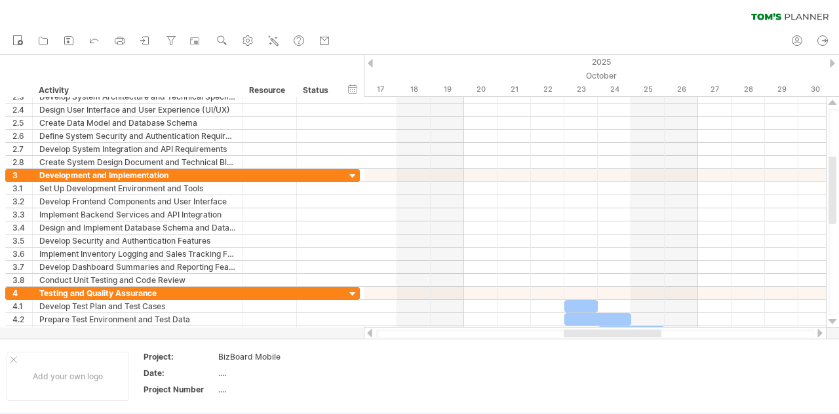
drag, startPoint x: 595, startPoint y: 333, endPoint x: 602, endPoint y: 336, distance: 7.7
click at [602, 336] on div at bounding box center [613, 334] width 98 height 8
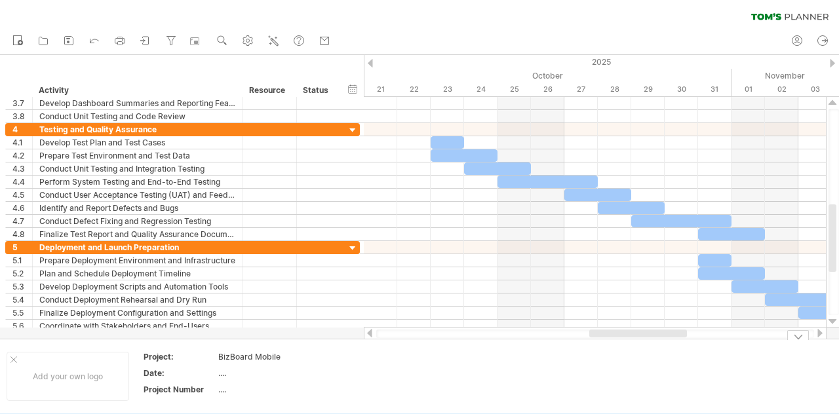
drag, startPoint x: 608, startPoint y: 334, endPoint x: 634, endPoint y: 338, distance: 26.0
click at [640, 344] on div "Trying to reach [DOMAIN_NAME] Connected again... 0% clear filter new 1" at bounding box center [419, 207] width 839 height 414
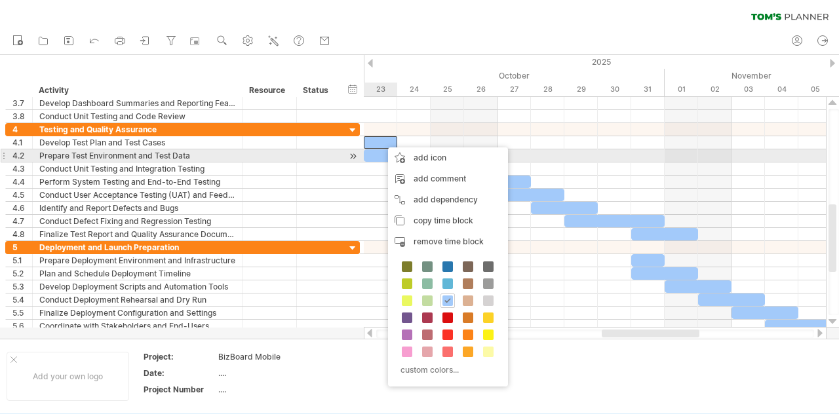
click at [376, 151] on div at bounding box center [397, 155] width 67 height 12
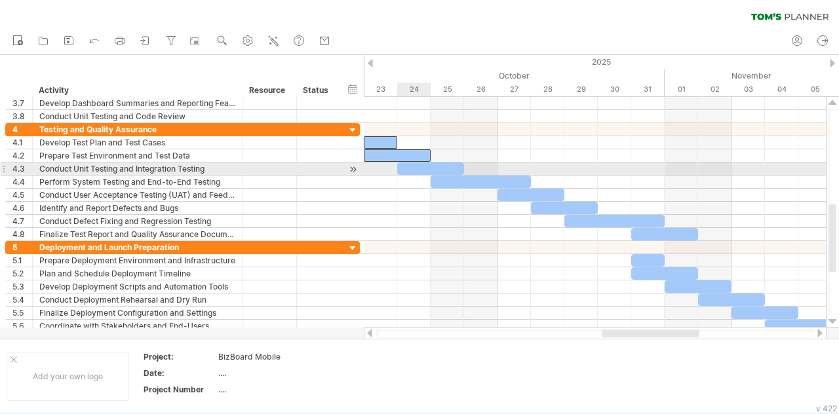
click at [421, 167] on div at bounding box center [430, 169] width 67 height 12
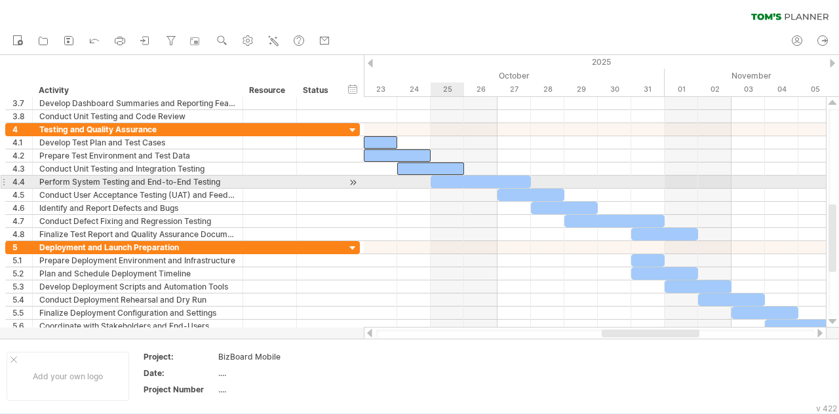
drag, startPoint x: 458, startPoint y: 181, endPoint x: 465, endPoint y: 182, distance: 7.9
click at [458, 181] on div at bounding box center [481, 182] width 100 height 12
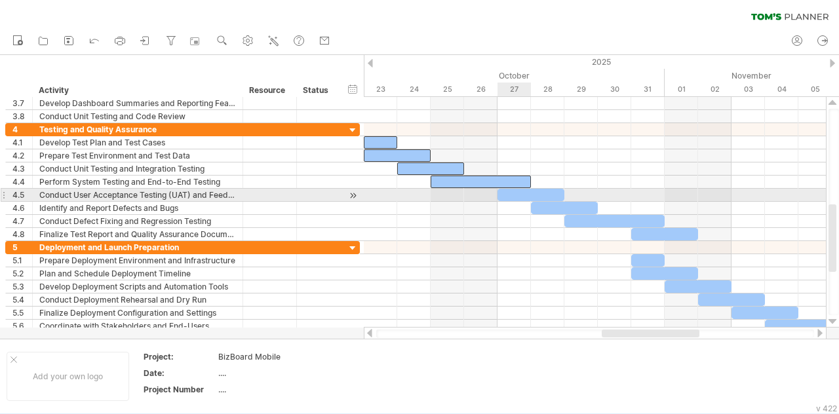
click at [517, 193] on div at bounding box center [531, 195] width 67 height 12
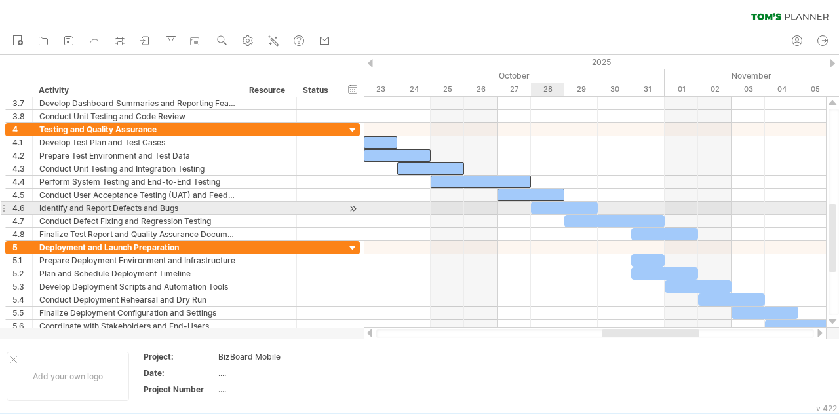
click at [543, 205] on div at bounding box center [564, 208] width 67 height 12
drag, startPoint x: 574, startPoint y: 214, endPoint x: 580, endPoint y: 221, distance: 8.4
click at [575, 215] on div at bounding box center [614, 221] width 100 height 12
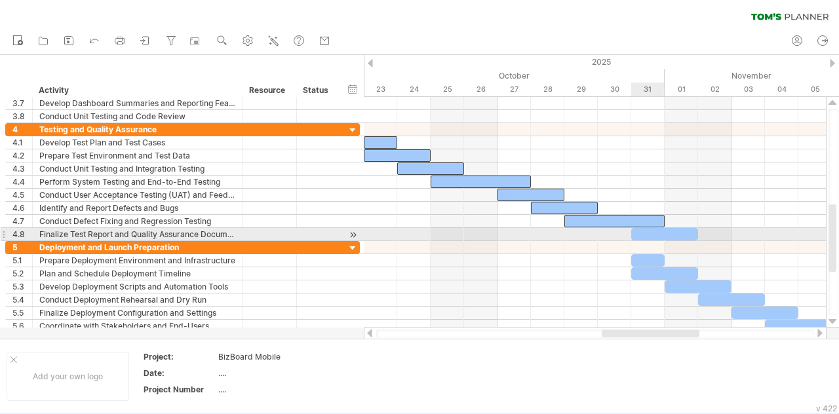
click at [648, 233] on div at bounding box center [664, 234] width 67 height 12
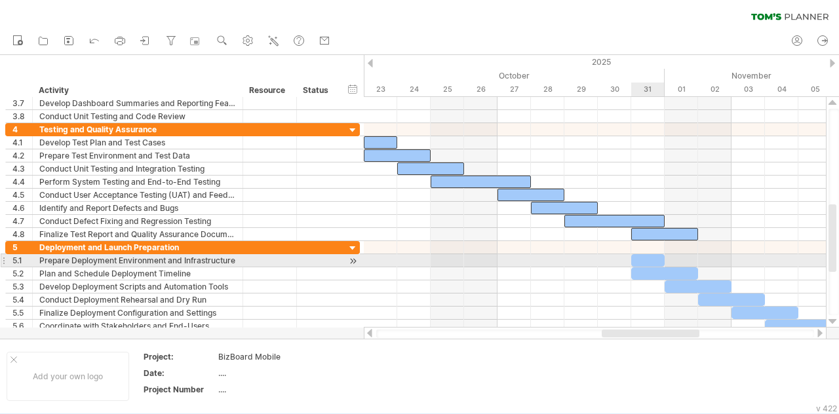
click at [640, 259] on div at bounding box center [647, 260] width 33 height 12
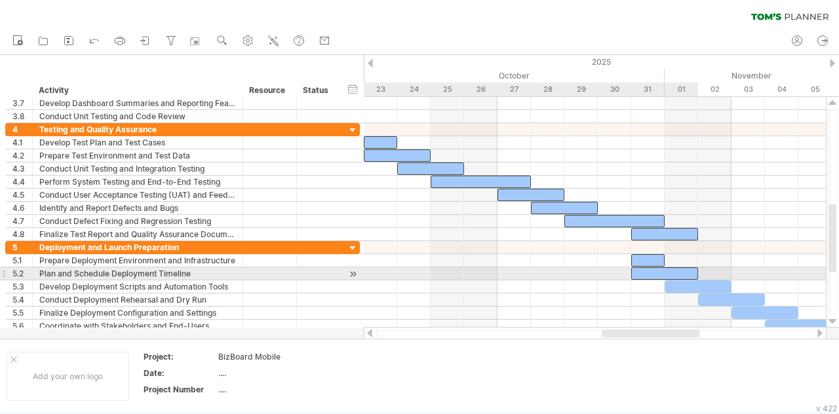
click at [649, 274] on div at bounding box center [664, 273] width 67 height 12
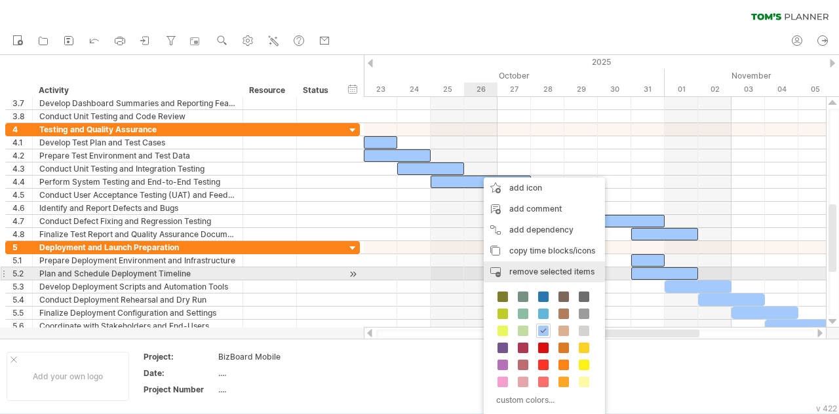
click at [531, 272] on span "remove selected items" at bounding box center [551, 272] width 85 height 10
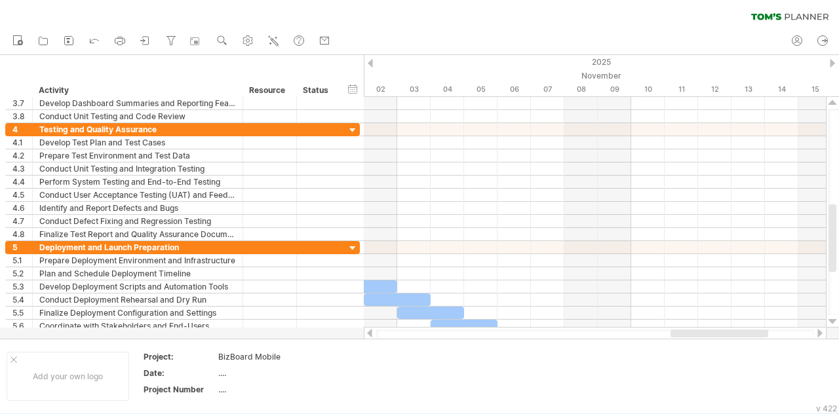
drag, startPoint x: 624, startPoint y: 336, endPoint x: 639, endPoint y: 327, distance: 17.1
click at [662, 338] on div at bounding box center [595, 334] width 438 height 9
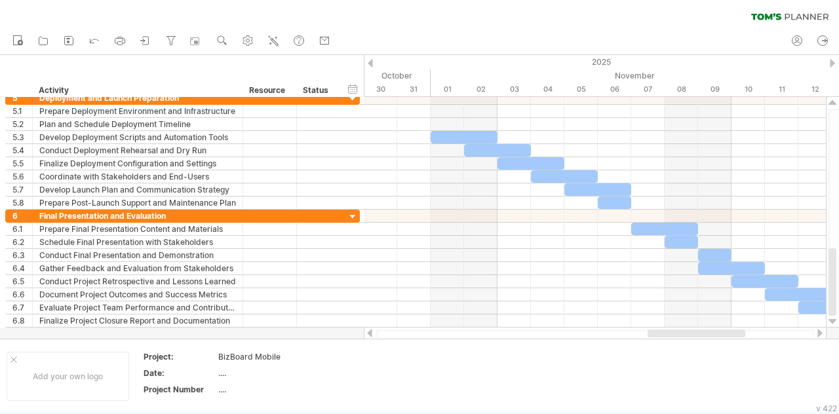
drag, startPoint x: 663, startPoint y: 334, endPoint x: 671, endPoint y: 337, distance: 7.7
click at [671, 337] on div at bounding box center [697, 334] width 98 height 8
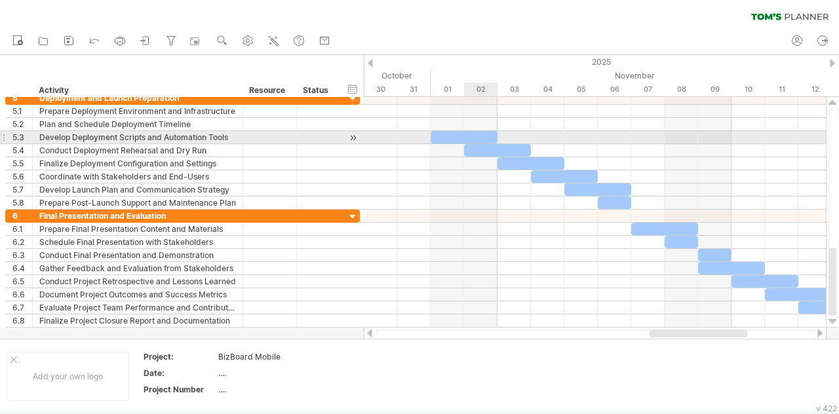
click at [464, 136] on div at bounding box center [464, 137] width 67 height 12
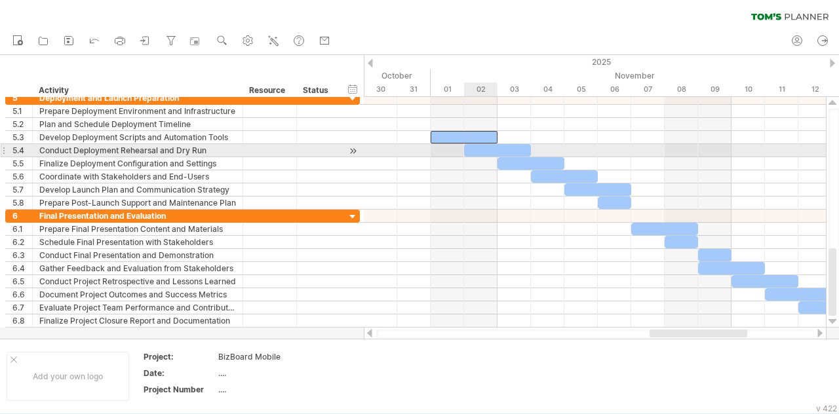
click at [484, 153] on div at bounding box center [497, 150] width 67 height 12
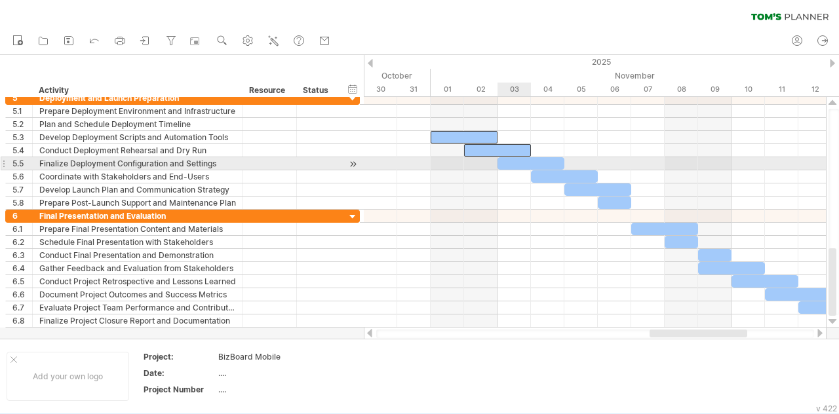
click at [521, 161] on div at bounding box center [531, 163] width 67 height 12
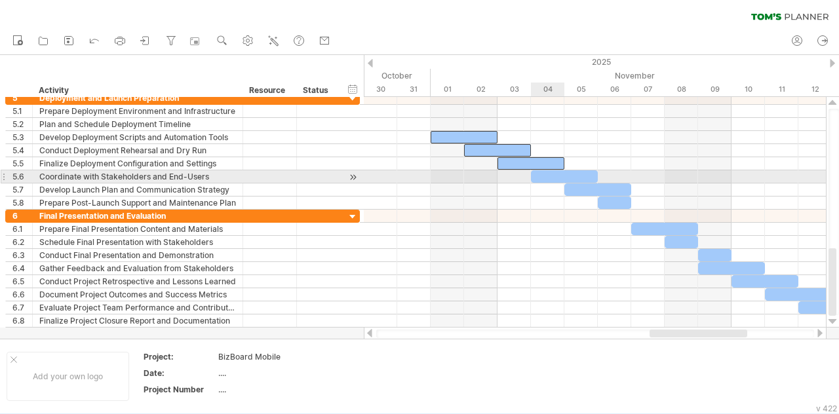
click at [546, 172] on div at bounding box center [564, 176] width 67 height 12
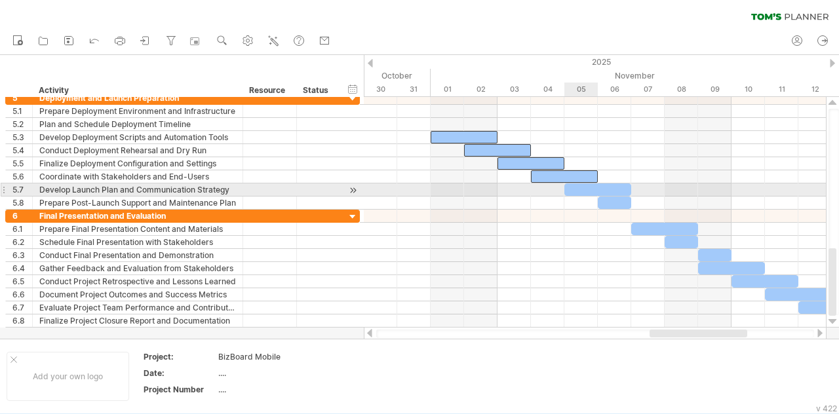
click at [585, 187] on div at bounding box center [597, 190] width 67 height 12
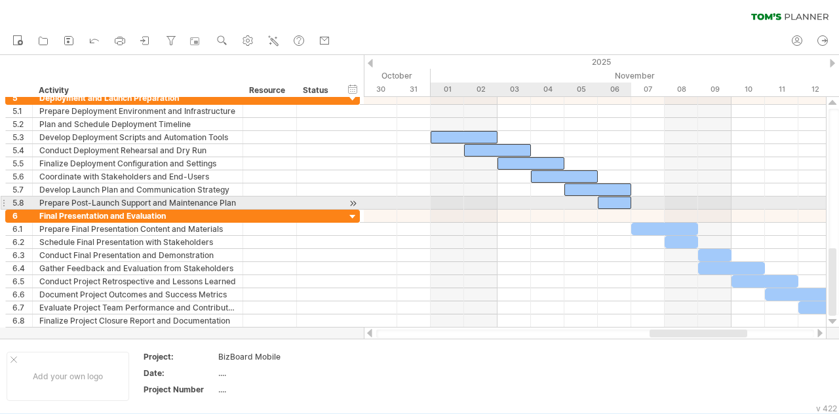
click at [607, 197] on div at bounding box center [614, 203] width 33 height 12
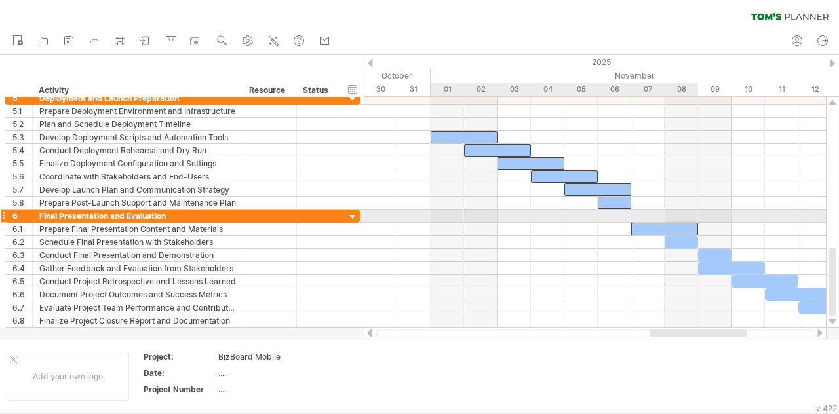
click at [645, 223] on div at bounding box center [664, 229] width 67 height 12
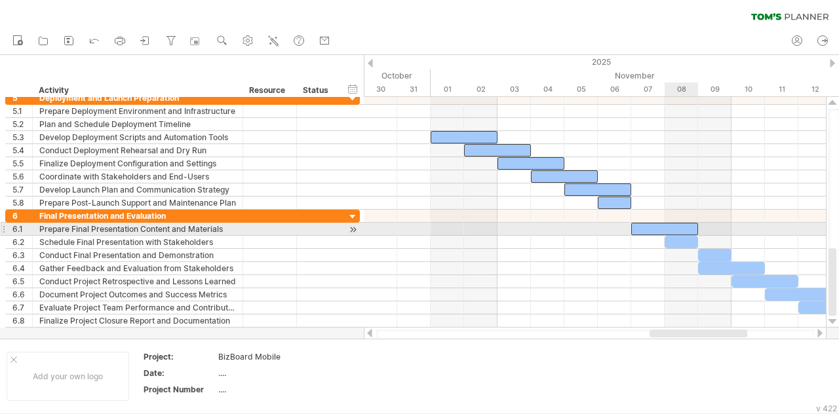
click at [674, 236] on div at bounding box center [681, 242] width 33 height 12
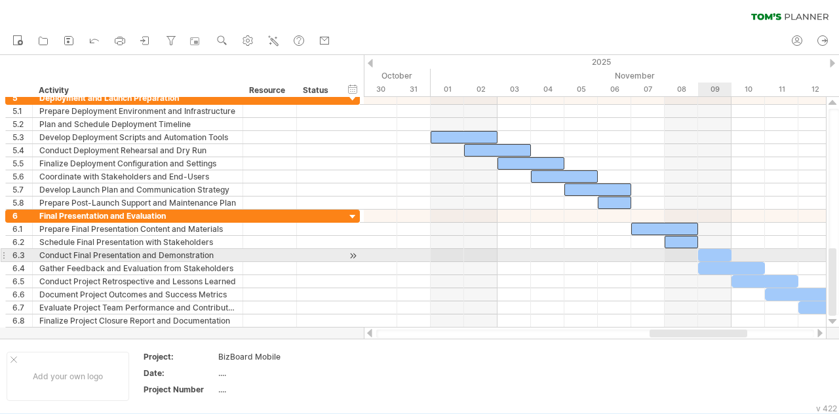
click at [711, 252] on div at bounding box center [714, 255] width 33 height 12
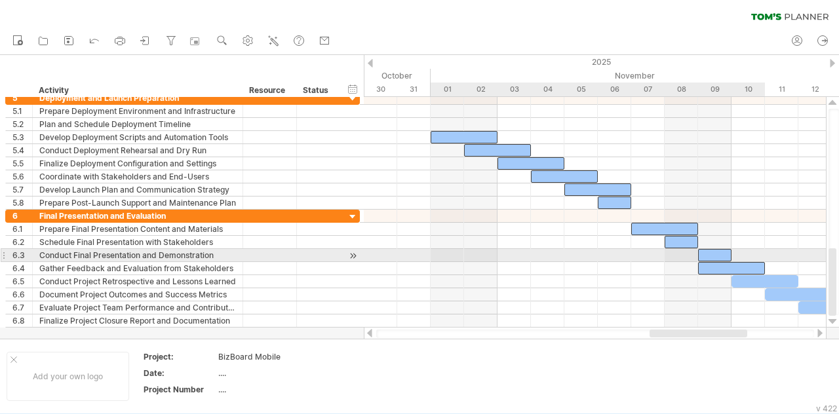
click at [712, 262] on div at bounding box center [731, 268] width 67 height 12
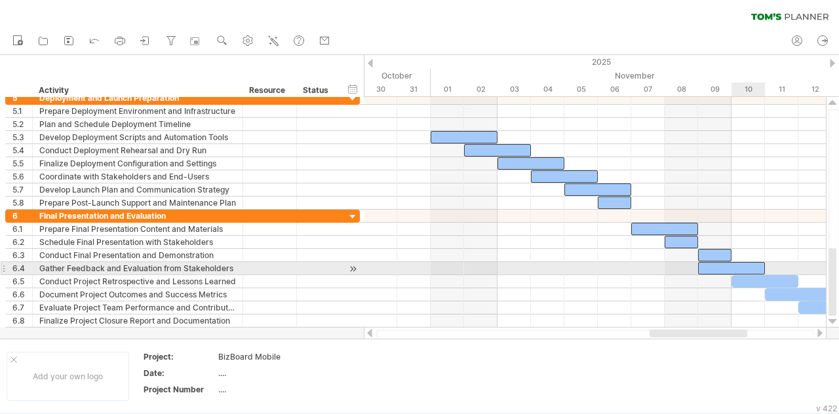
drag, startPoint x: 741, startPoint y: 272, endPoint x: 750, endPoint y: 276, distance: 10.0
click at [741, 275] on div at bounding box center [765, 281] width 67 height 12
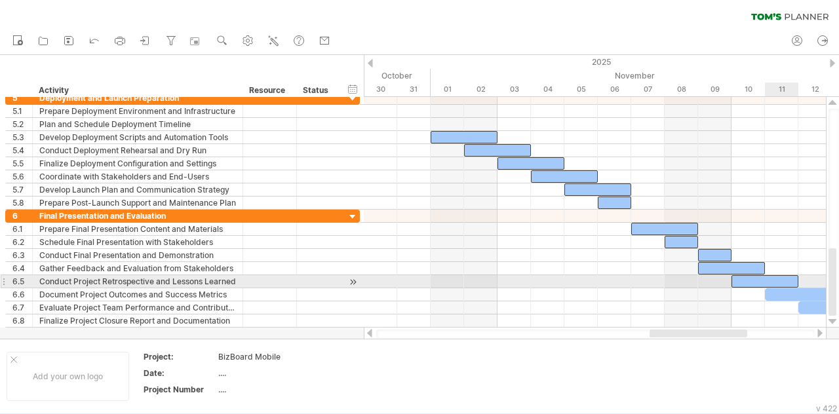
click at [768, 283] on div at bounding box center [765, 281] width 67 height 12
click at [745, 276] on div at bounding box center [765, 281] width 67 height 12
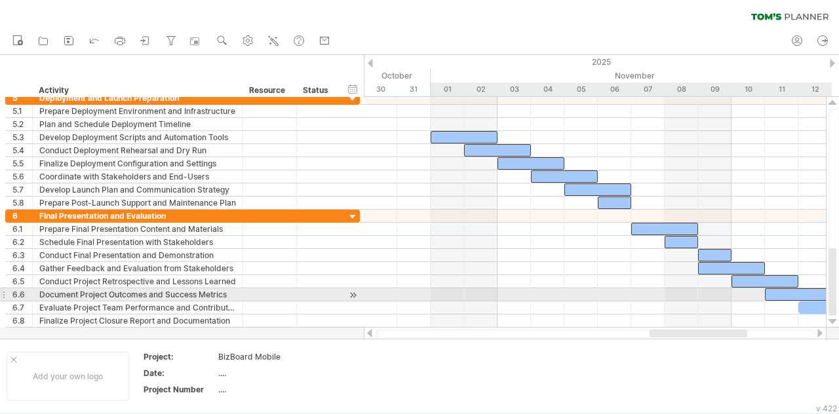
click at [770, 290] on div at bounding box center [798, 294] width 67 height 12
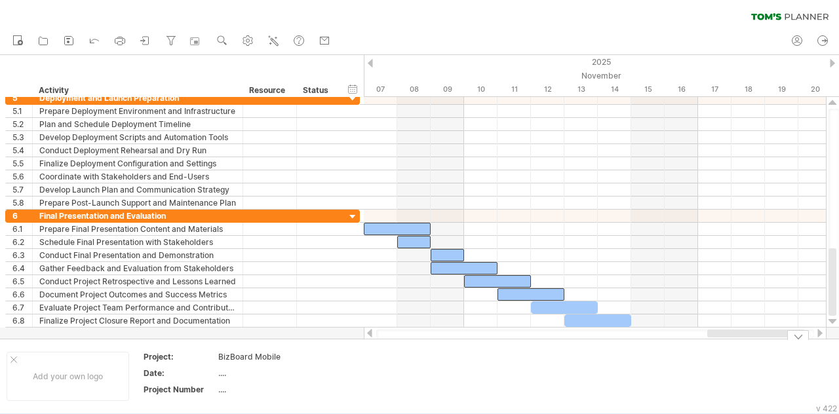
drag, startPoint x: 694, startPoint y: 339, endPoint x: 753, endPoint y: 354, distance: 60.3
click at [753, 354] on div "Trying to reach [DOMAIN_NAME] Connected again... 0% clear filter new 1" at bounding box center [419, 207] width 839 height 414
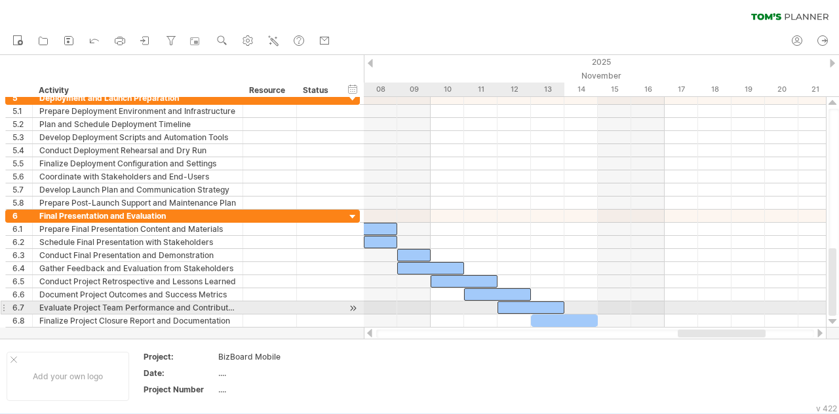
click at [529, 302] on div at bounding box center [531, 308] width 67 height 12
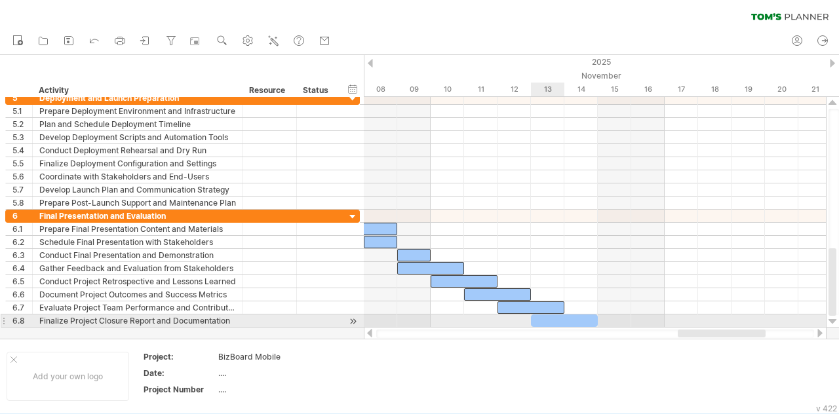
click at [548, 315] on div at bounding box center [564, 321] width 67 height 12
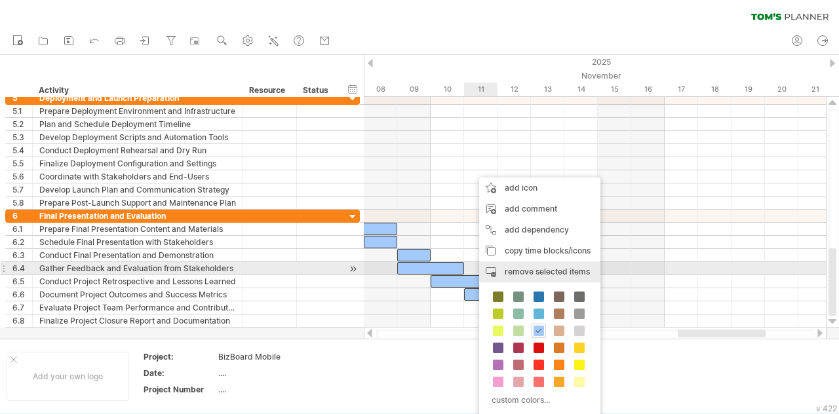
click at [527, 273] on span "remove selected items" at bounding box center [547, 272] width 85 height 10
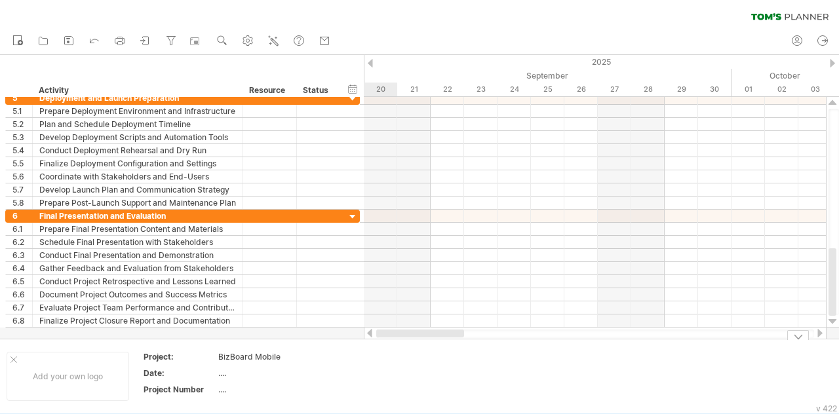
drag, startPoint x: 708, startPoint y: 332, endPoint x: 367, endPoint y: 347, distance: 341.2
click at [367, 347] on div "Trying to reach [DOMAIN_NAME] Connected again... 0% clear filter new 1" at bounding box center [419, 207] width 839 height 414
drag, startPoint x: 522, startPoint y: 332, endPoint x: 539, endPoint y: 333, distance: 17.1
click at [539, 333] on div at bounding box center [521, 334] width 88 height 8
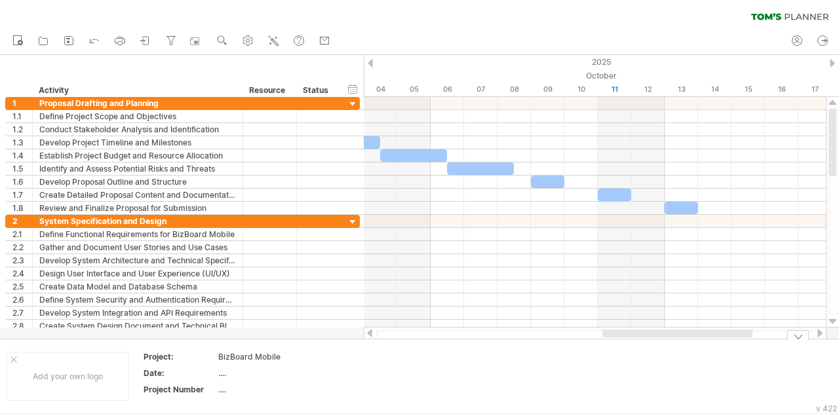
drag, startPoint x: 540, startPoint y: 332, endPoint x: 663, endPoint y: 346, distance: 123.4
click at [663, 346] on div "Trying to reach [DOMAIN_NAME] Connected again... 0% clear filter new 1" at bounding box center [419, 207] width 839 height 414
click at [273, 38] on icon at bounding box center [274, 41] width 7 height 7
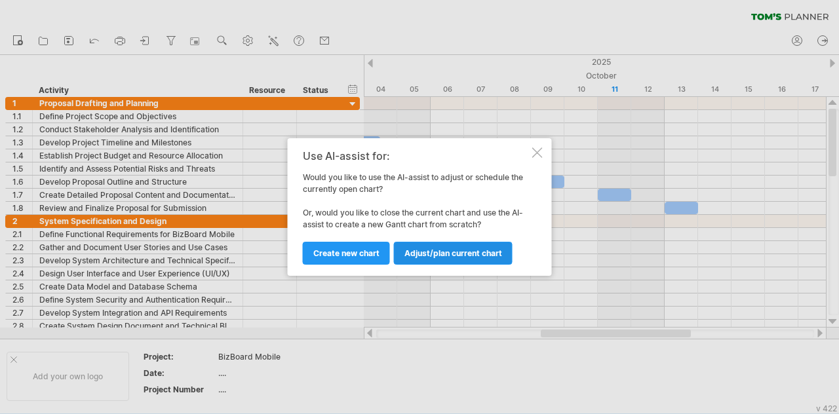
click at [447, 256] on span "Adjust/plan current chart" at bounding box center [453, 253] width 98 height 10
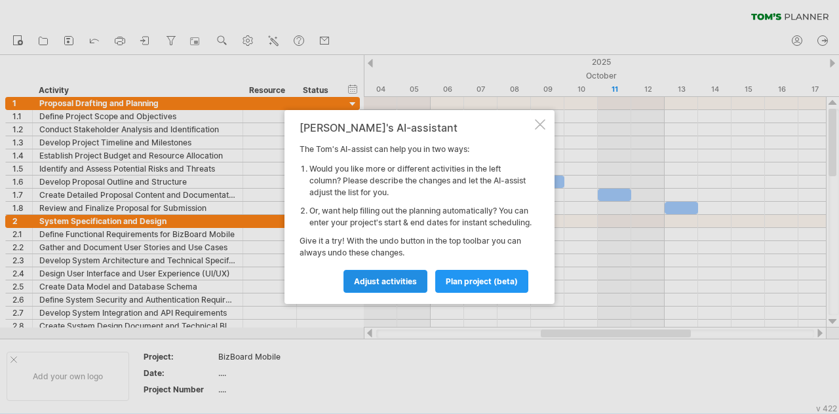
click at [389, 284] on span "Adjust activities" at bounding box center [385, 282] width 63 height 10
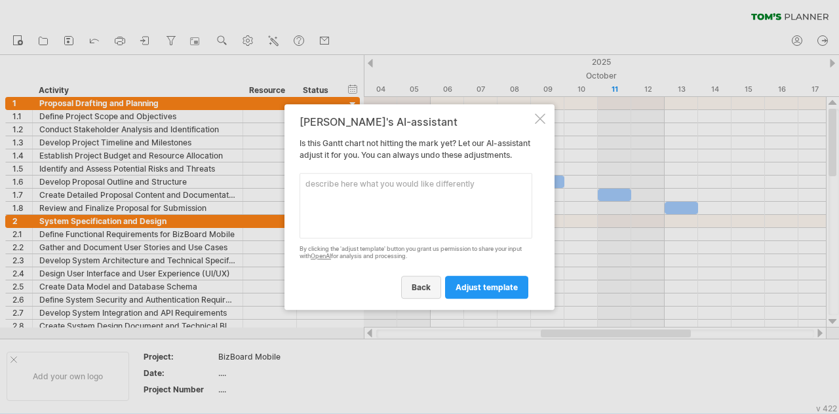
click at [425, 292] on span "back" at bounding box center [421, 288] width 19 height 10
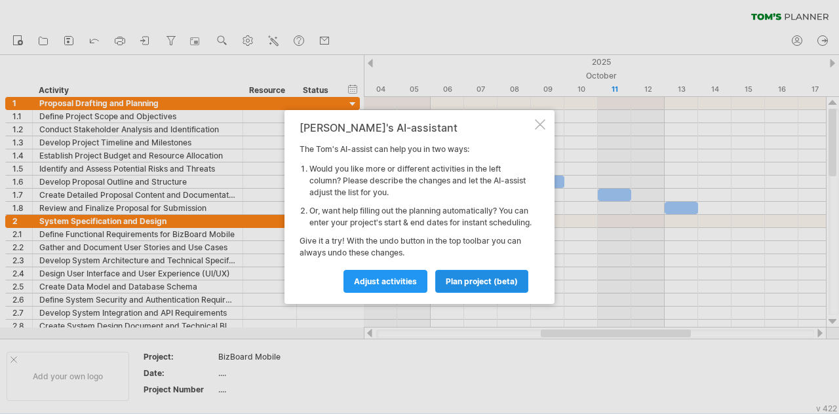
click at [468, 286] on span "plan project (beta)" at bounding box center [482, 282] width 72 height 10
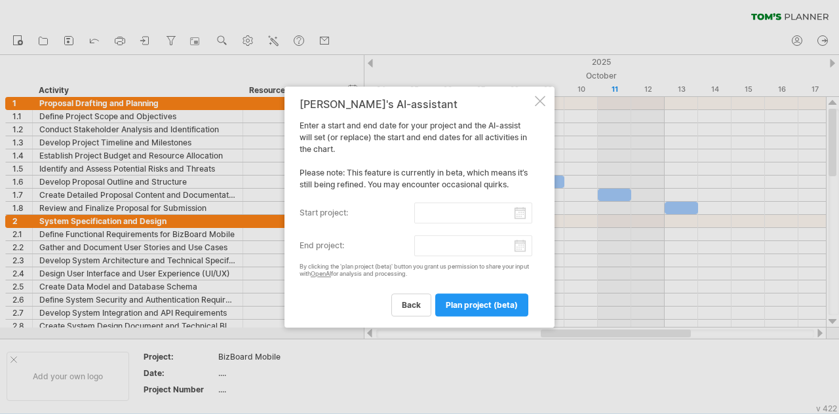
click at [541, 100] on div at bounding box center [540, 101] width 10 height 10
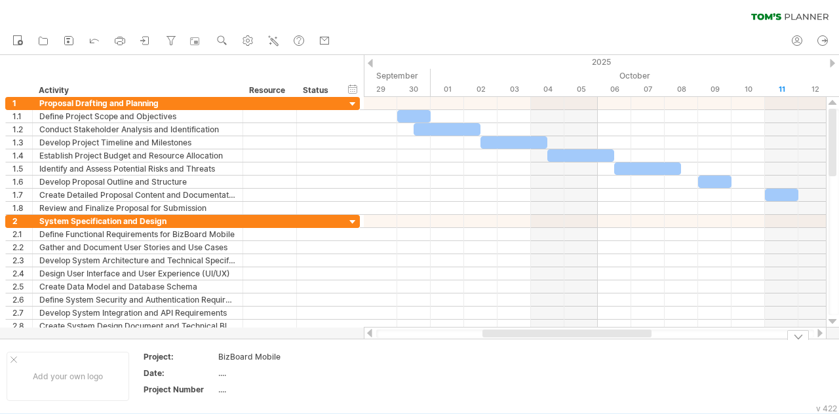
drag, startPoint x: 576, startPoint y: 334, endPoint x: 518, endPoint y: 340, distance: 58.6
click at [518, 340] on div "Trying to reach [DOMAIN_NAME] Connected again... 0% clear filter new 1" at bounding box center [419, 207] width 839 height 414
click at [262, 88] on div "Resource" at bounding box center [269, 90] width 40 height 13
click at [260, 108] on div at bounding box center [270, 103] width 40 height 12
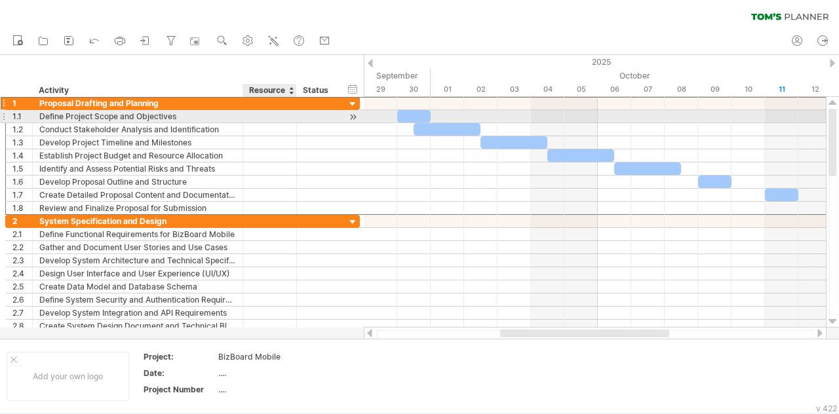
click at [263, 115] on div at bounding box center [270, 116] width 40 height 12
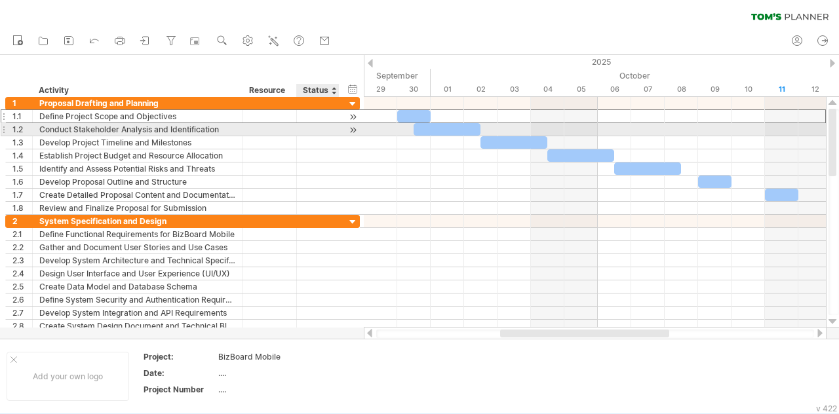
click at [316, 121] on div at bounding box center [318, 116] width 29 height 12
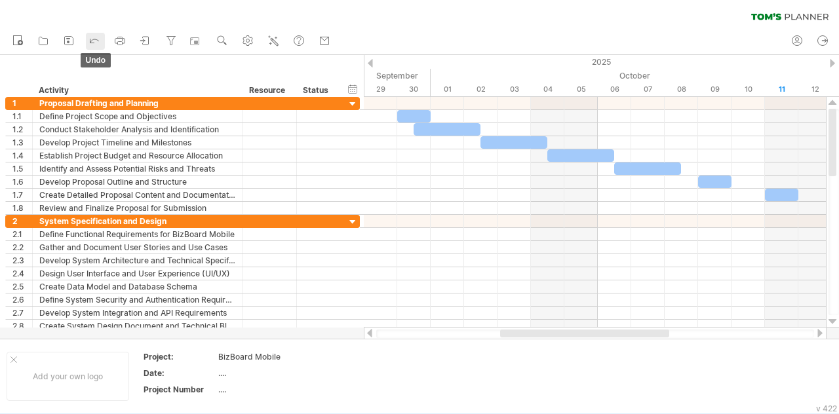
click at [92, 39] on icon at bounding box center [94, 39] width 13 height 13
click at [85, 42] on ul "new open" at bounding box center [171, 42] width 330 height 28
click at [94, 39] on icon at bounding box center [94, 41] width 9 height 4
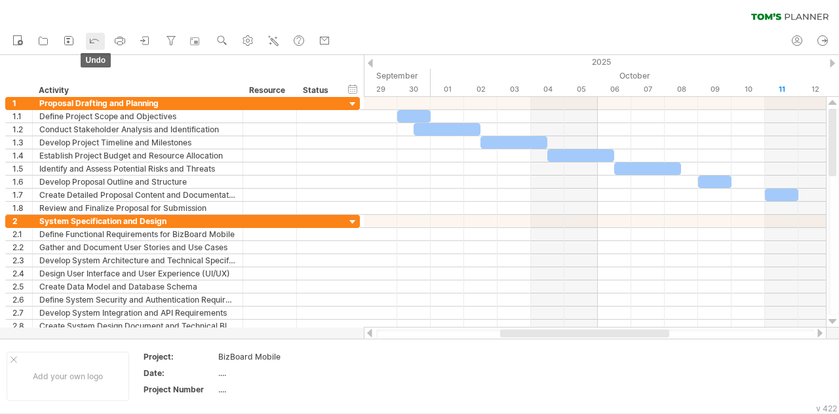
click at [94, 39] on icon at bounding box center [94, 41] width 9 height 4
